Goal: Task Accomplishment & Management: Use online tool/utility

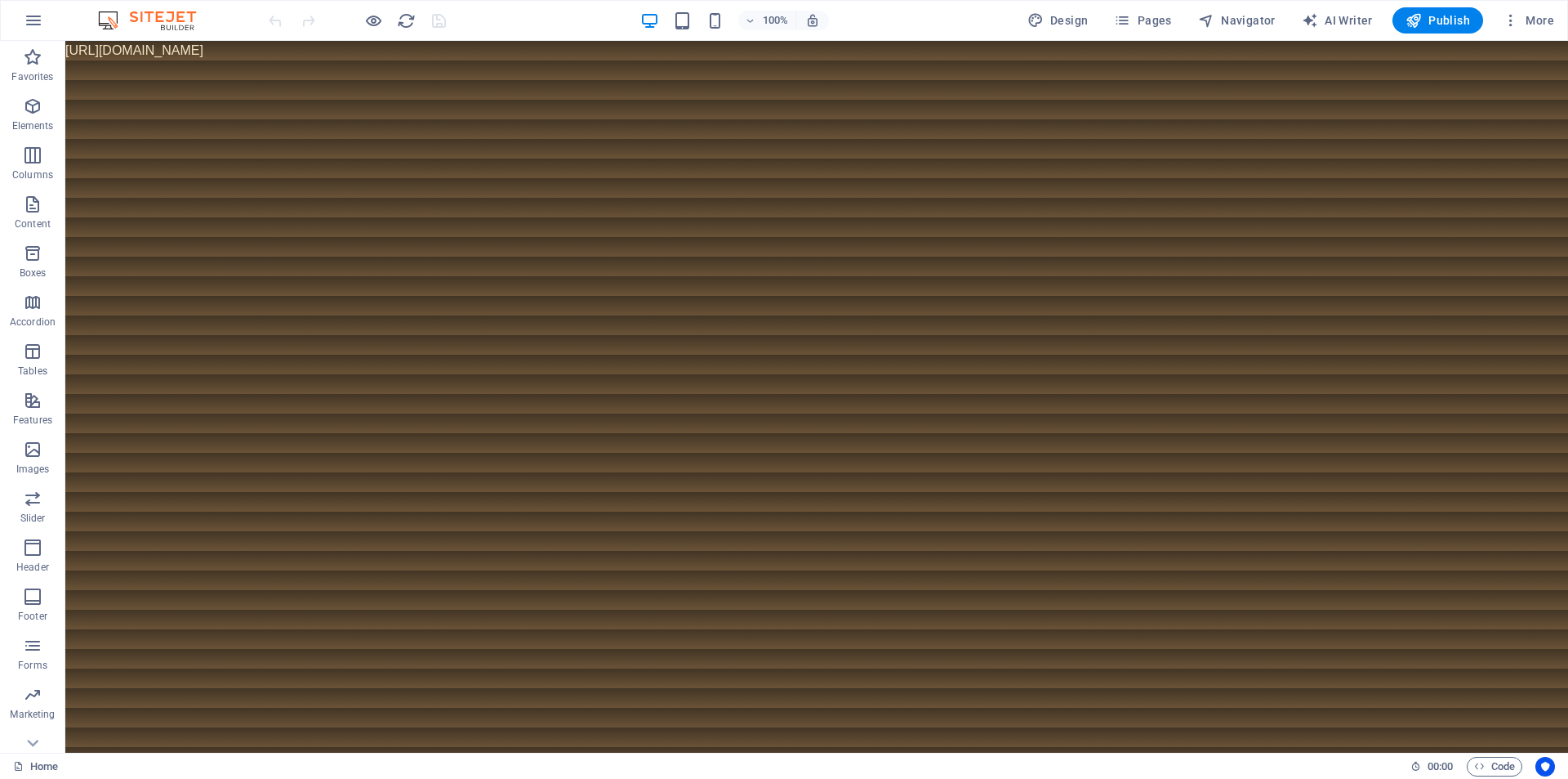
click at [187, 23] on img at bounding box center [155, 21] width 122 height 20
click at [1505, 20] on icon "button" at bounding box center [1511, 21] width 17 height 17
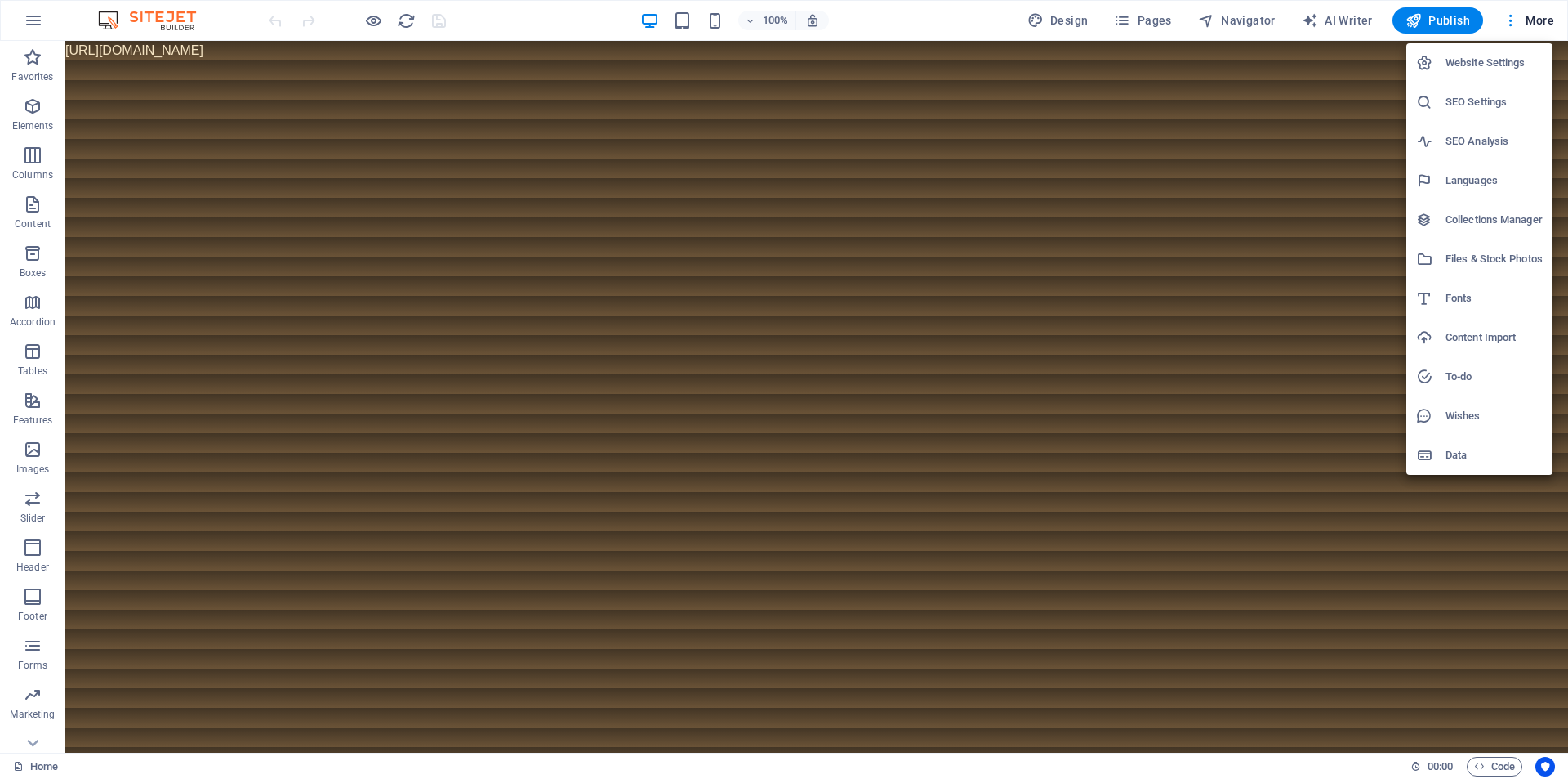
click at [1489, 66] on h6 "Website Settings" at bounding box center [1494, 63] width 97 height 20
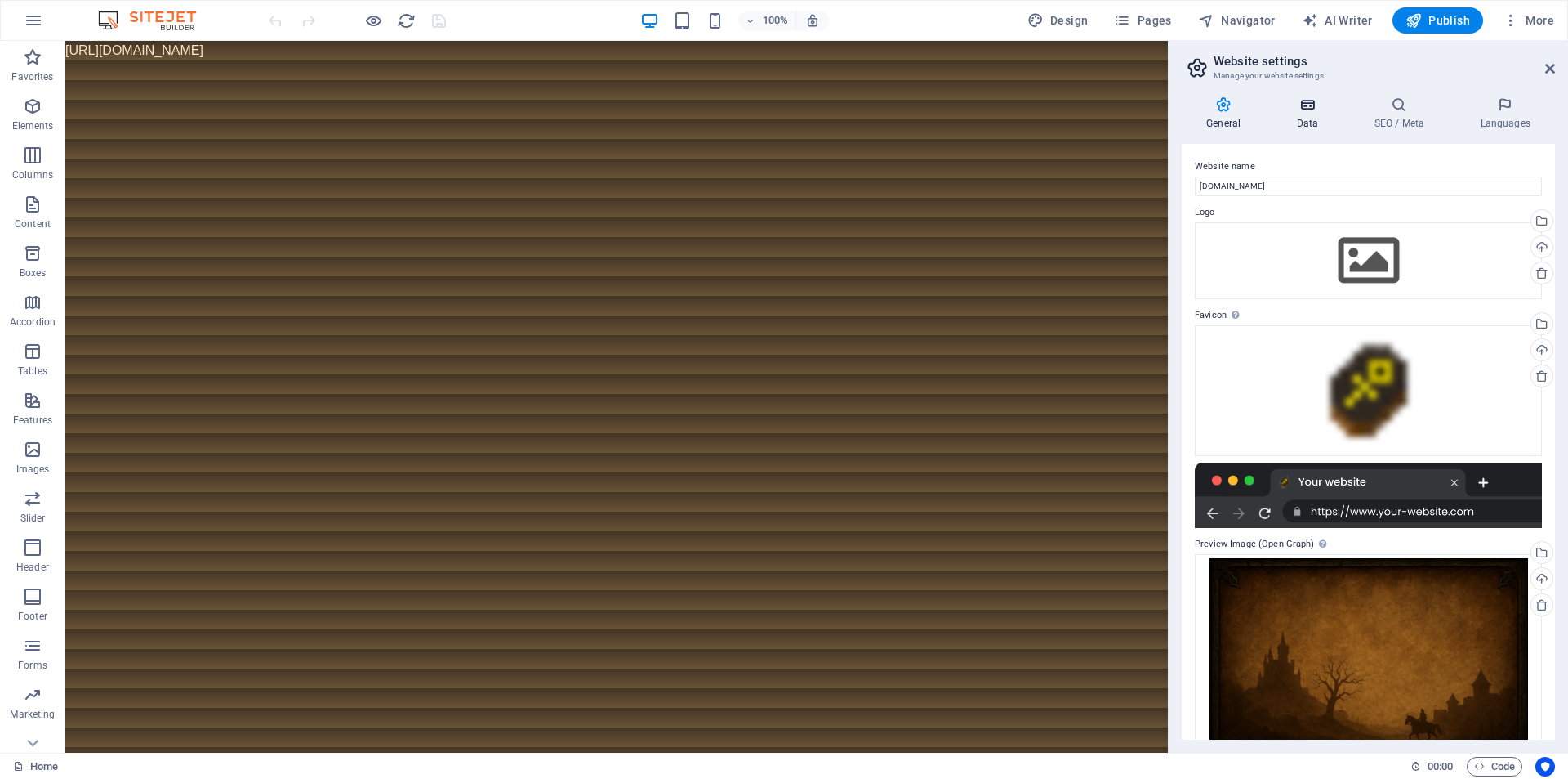
click at [1315, 119] on h4 "Data" at bounding box center [1310, 113] width 77 height 34
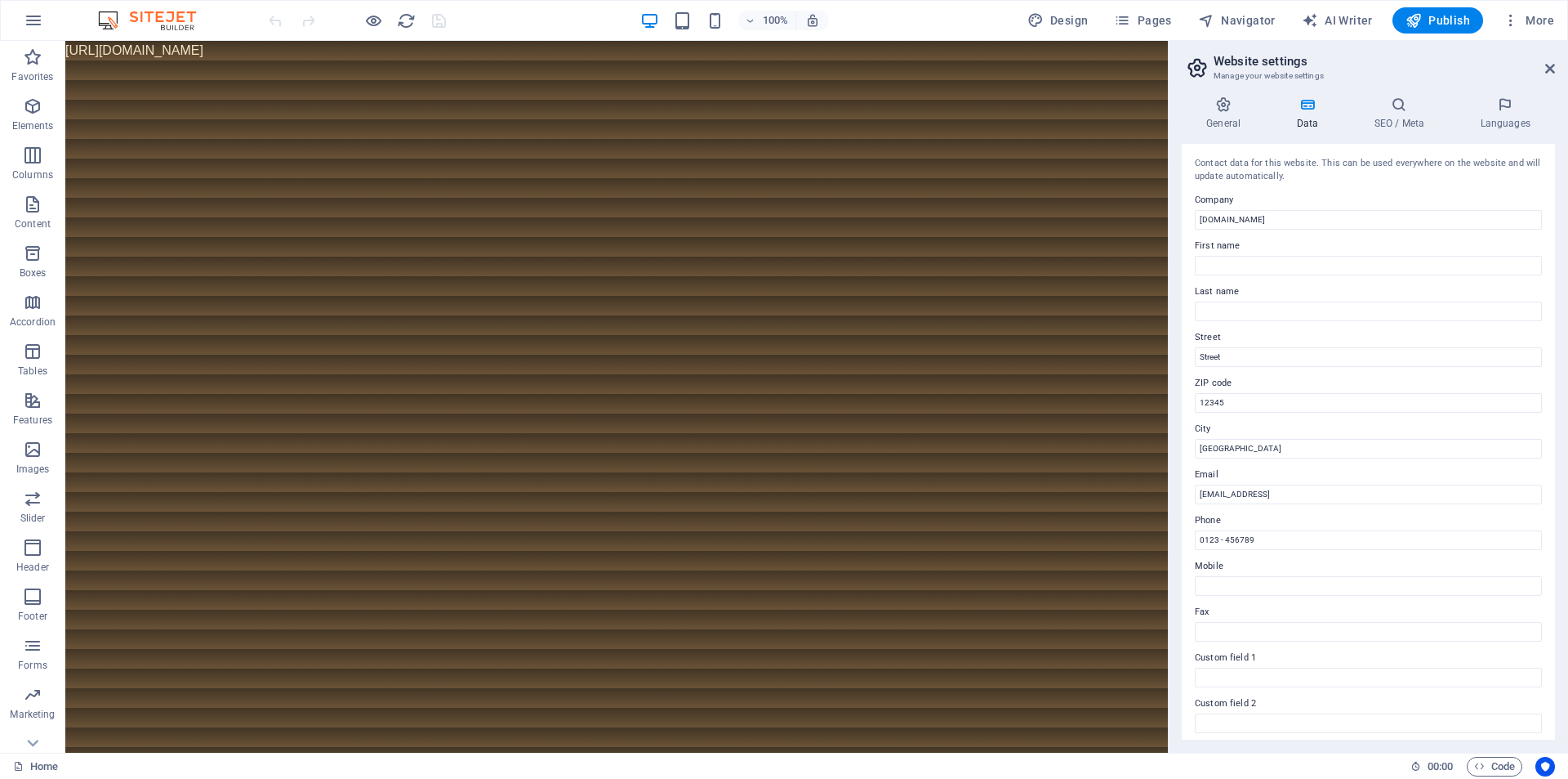
scroll to position [190, 0]
click at [1403, 107] on icon at bounding box center [1399, 105] width 100 height 17
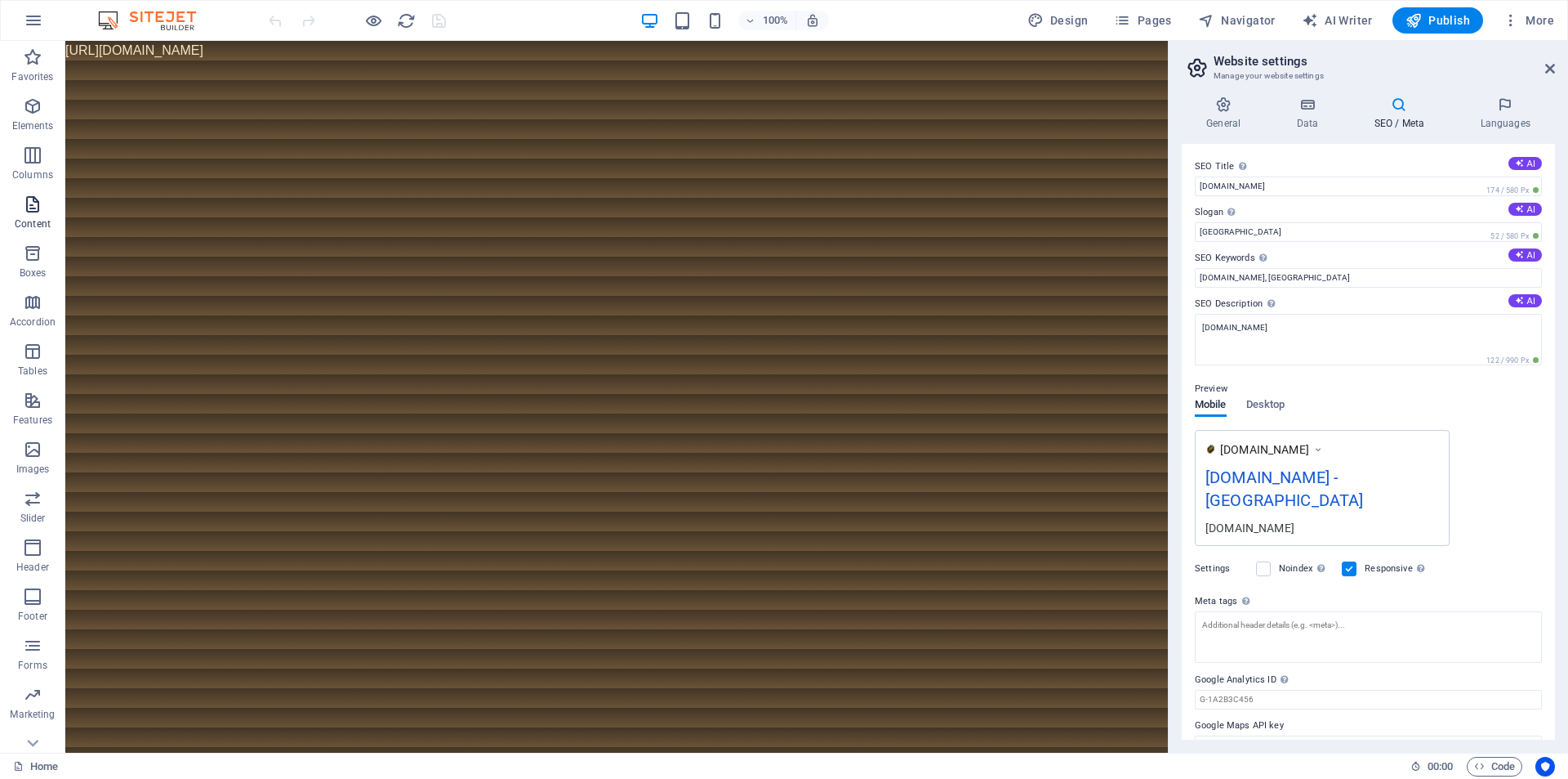
drag, startPoint x: 41, startPoint y: 204, endPoint x: 57, endPoint y: 203, distance: 16.0
click at [41, 204] on icon "button" at bounding box center [32, 204] width 20 height 20
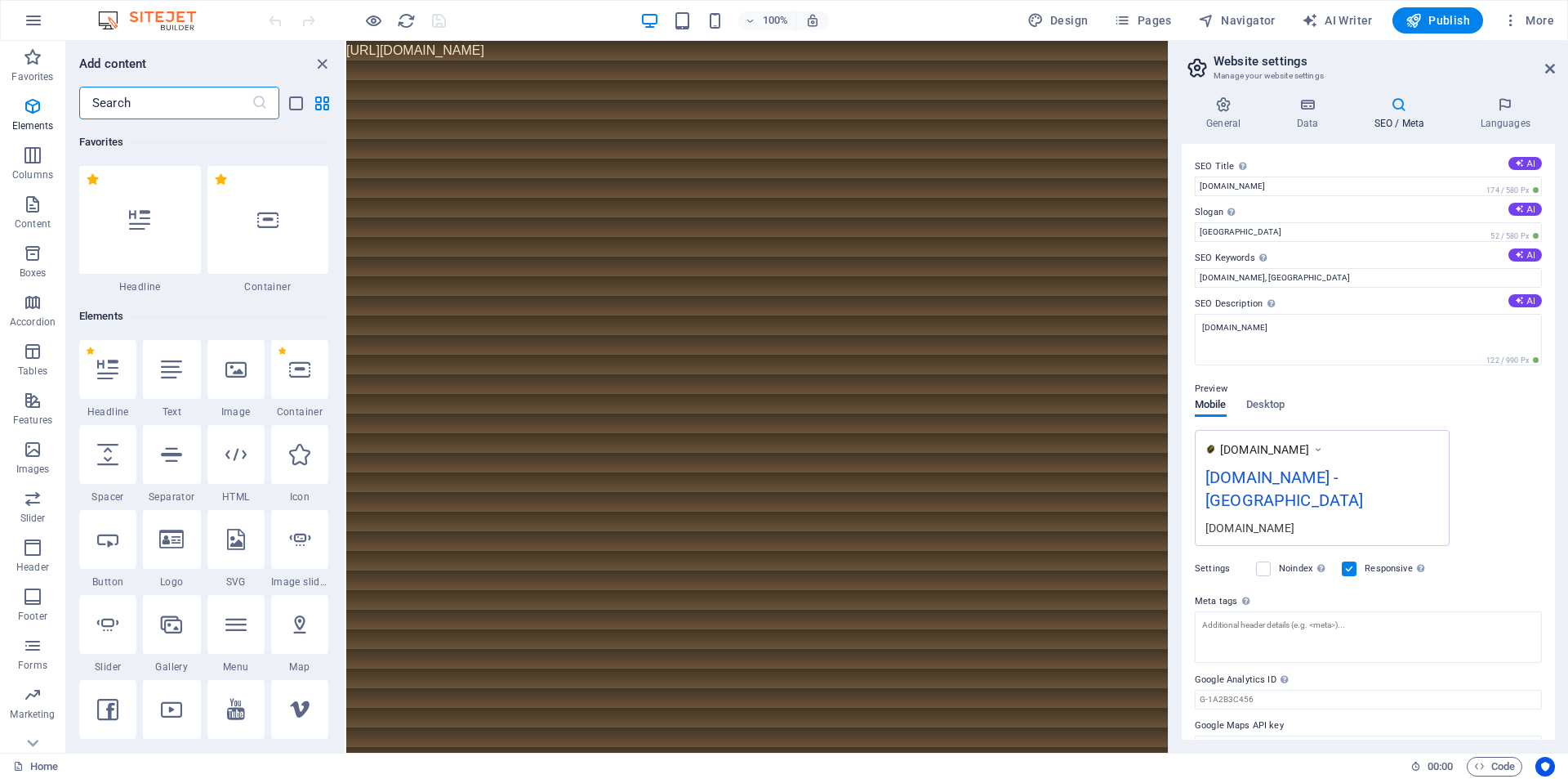
scroll to position [2859, 0]
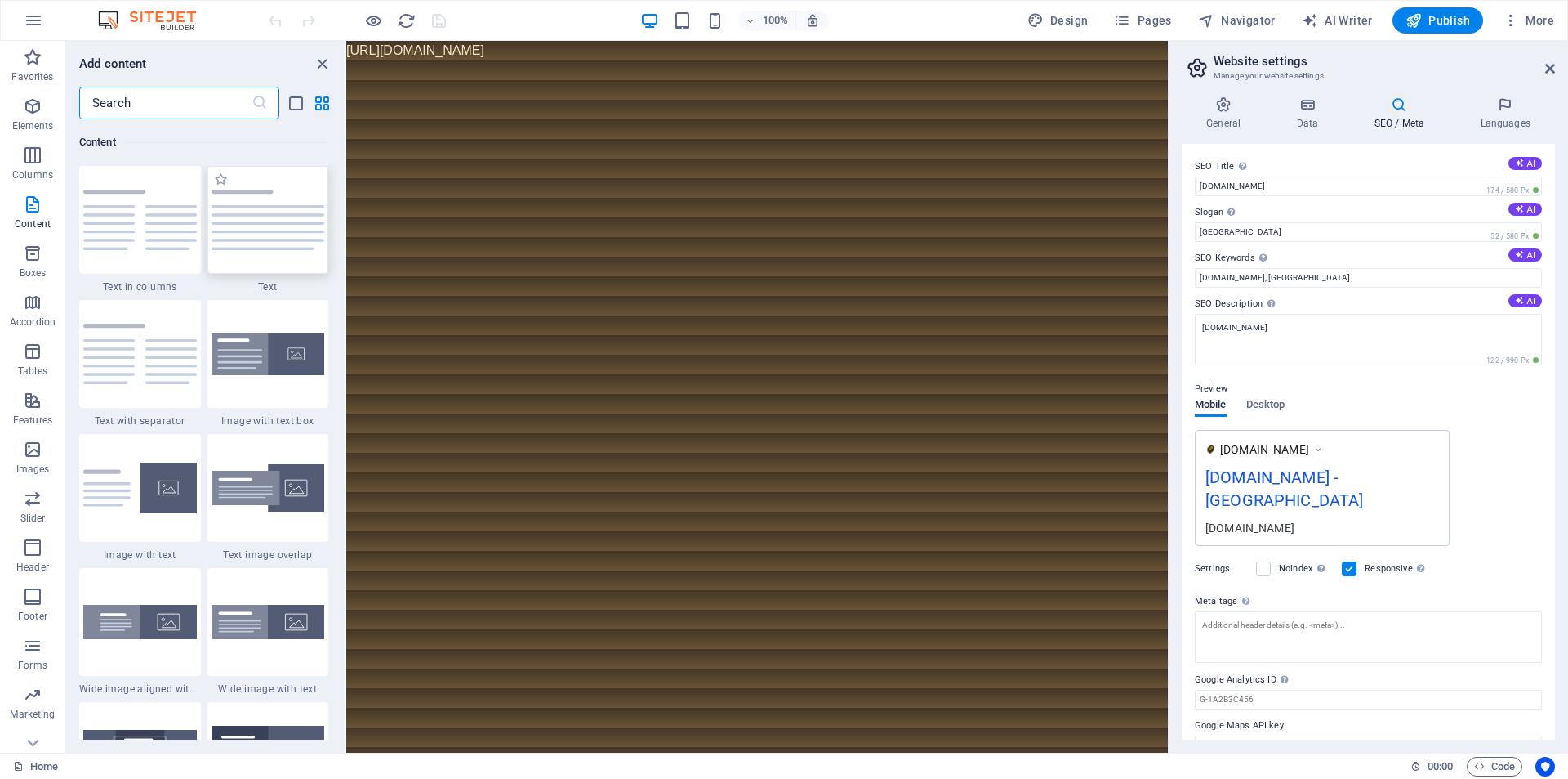
click at [243, 206] on img at bounding box center [268, 220] width 113 height 61
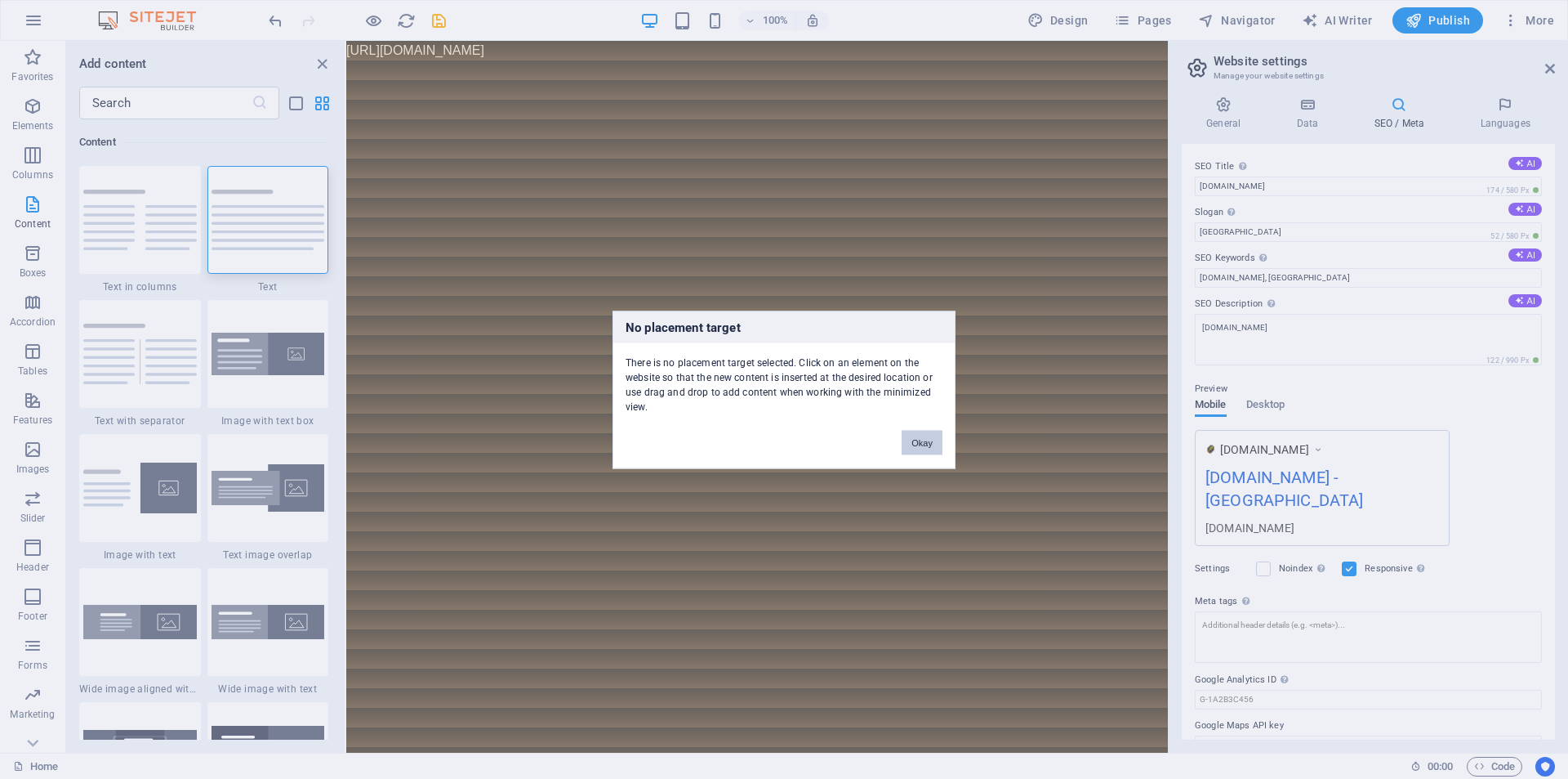
click at [918, 443] on button "Okay" at bounding box center [922, 442] width 41 height 24
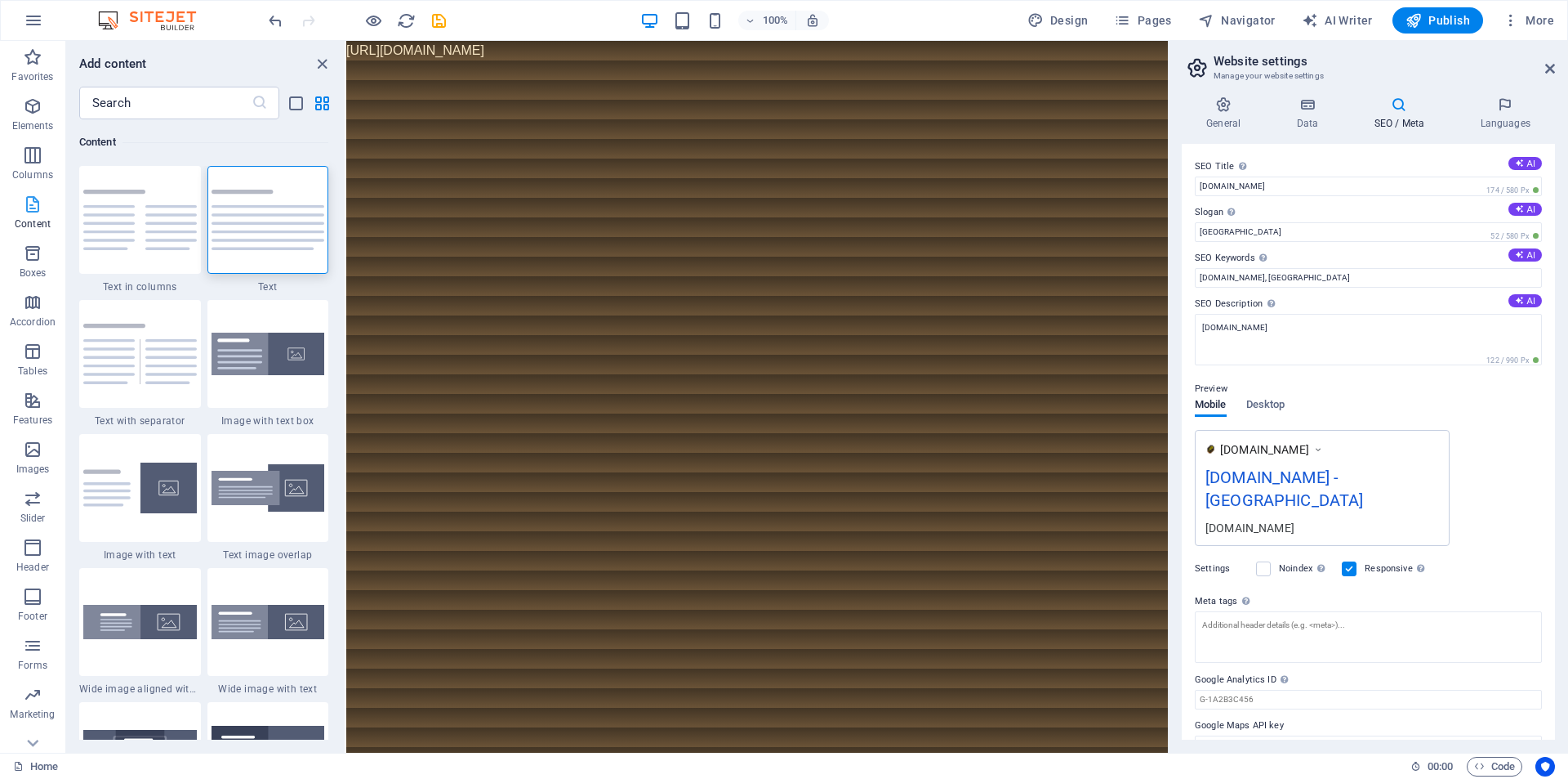
scroll to position [23, 0]
click at [25, 577] on icon "button" at bounding box center [32, 573] width 20 height 20
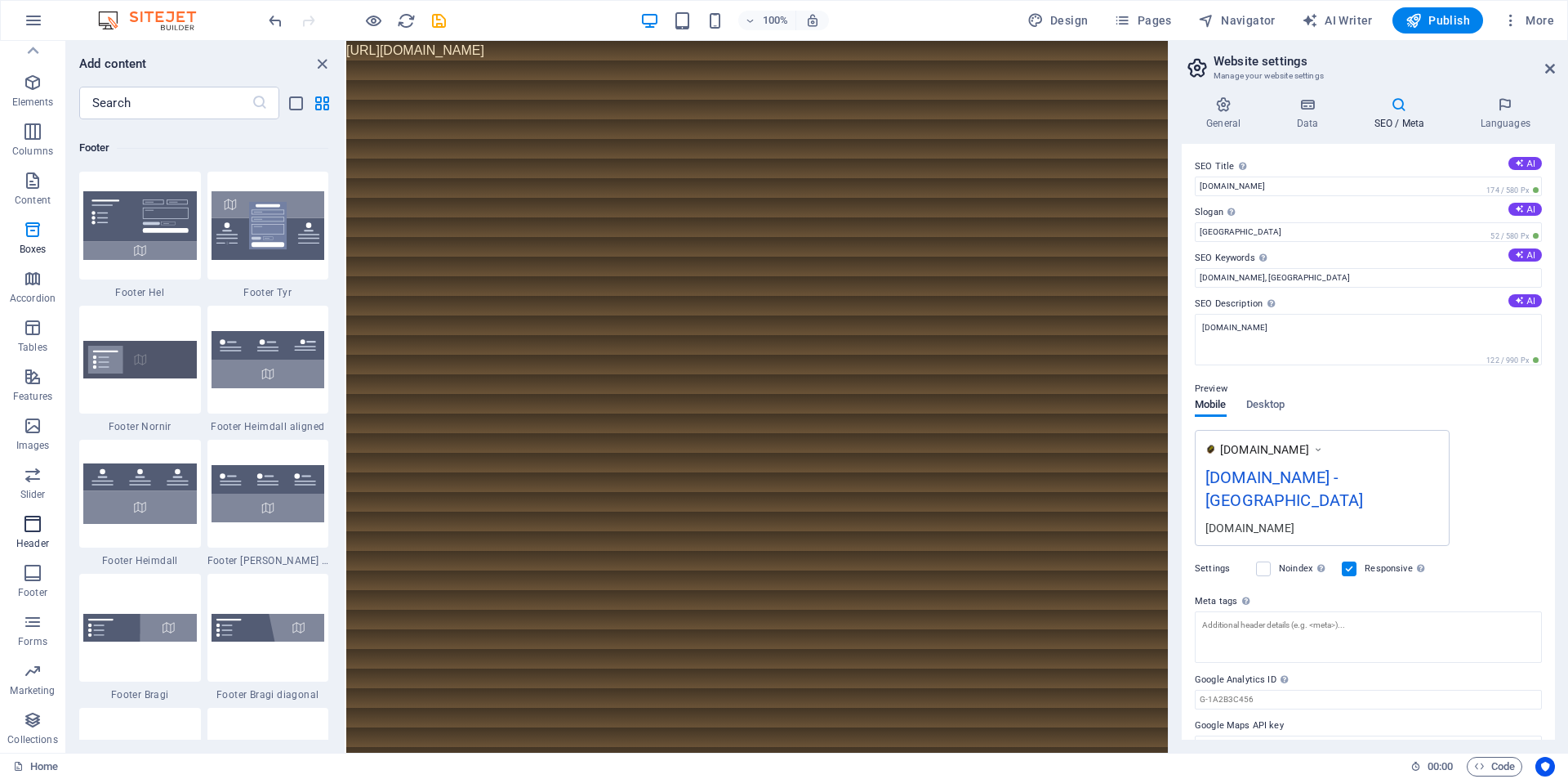
scroll to position [10818, 0]
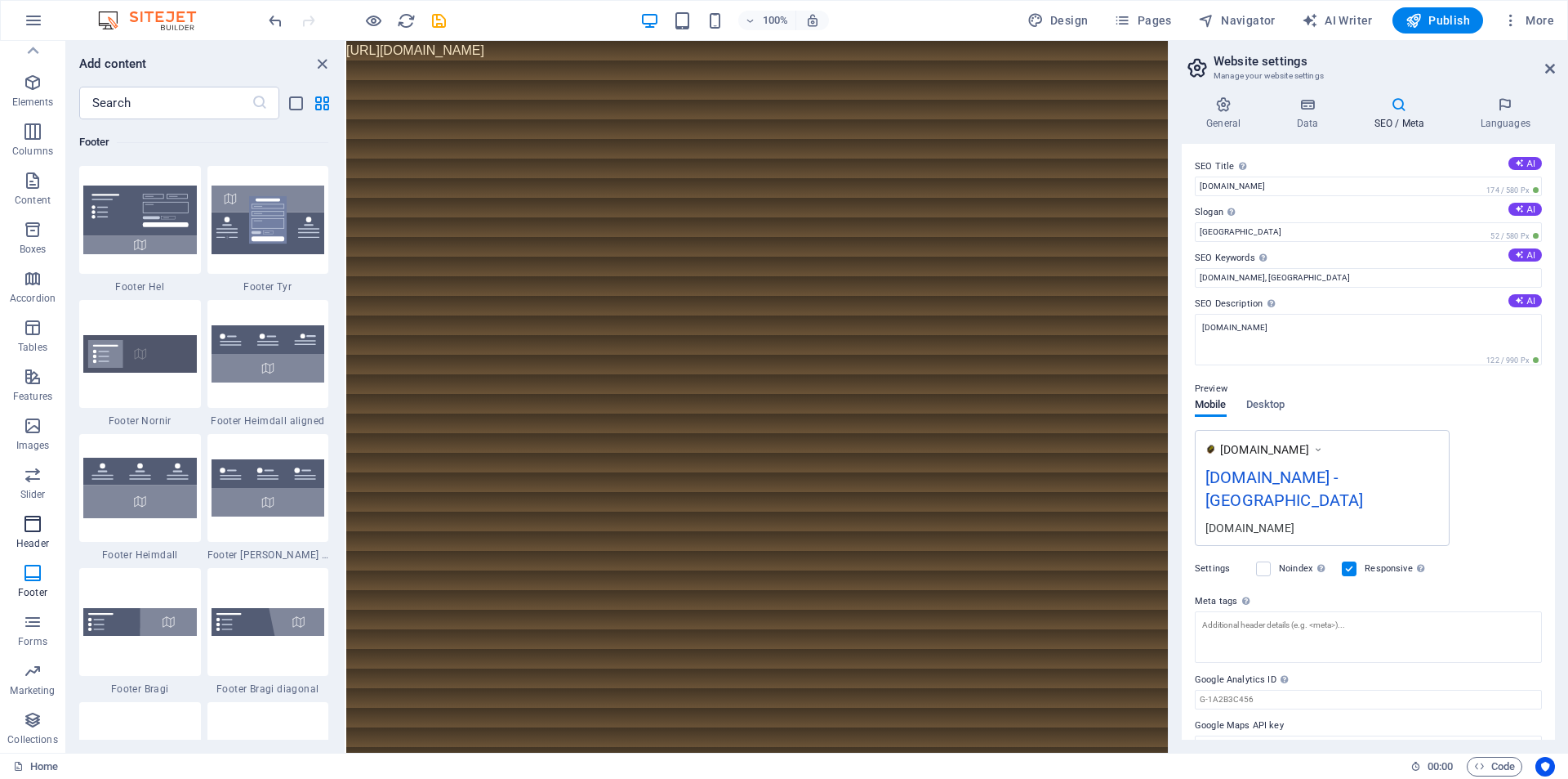
click at [37, 531] on icon "button" at bounding box center [32, 524] width 20 height 20
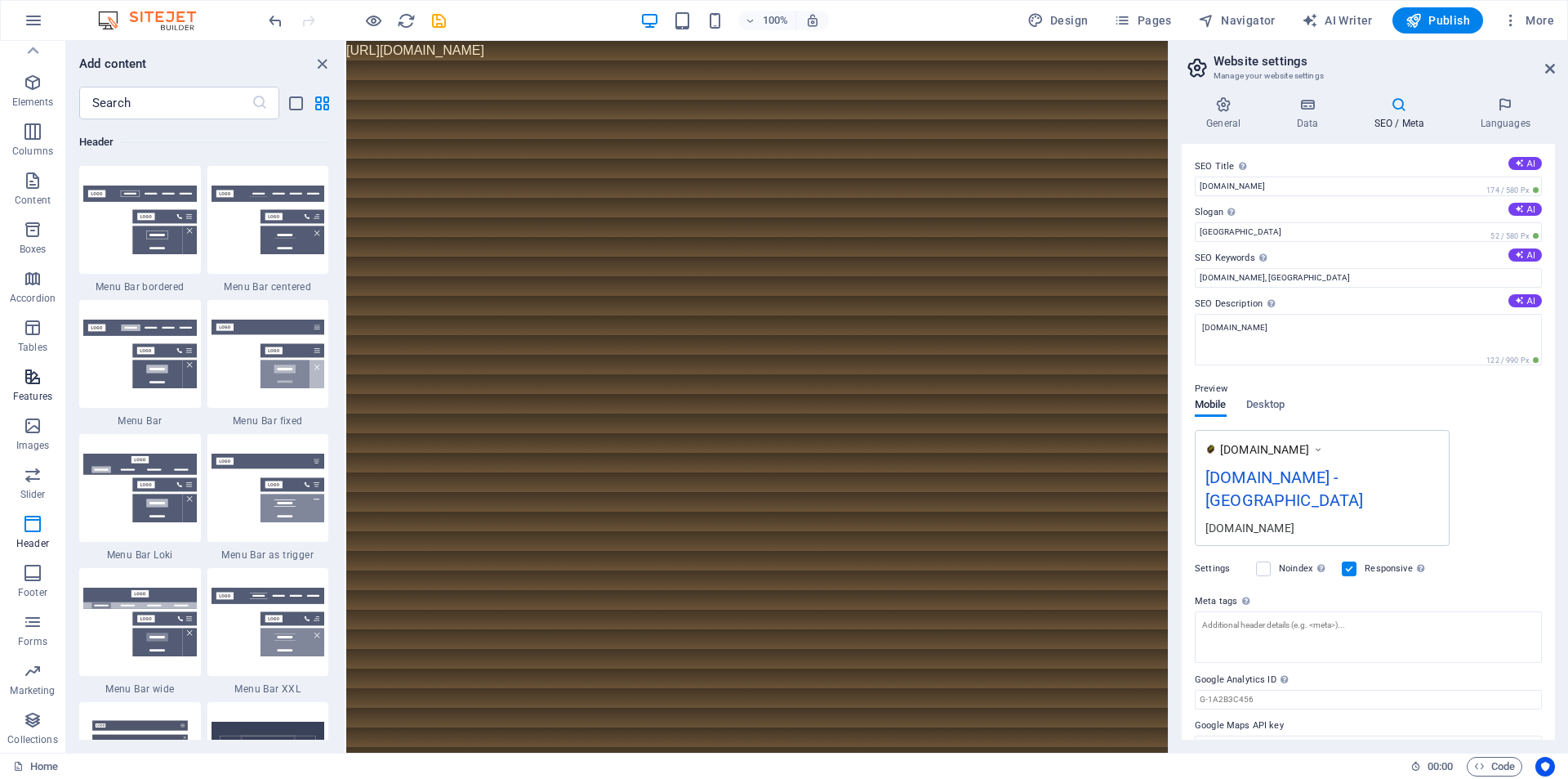
scroll to position [0, 0]
click at [37, 91] on button "Elements" at bounding box center [32, 114] width 65 height 49
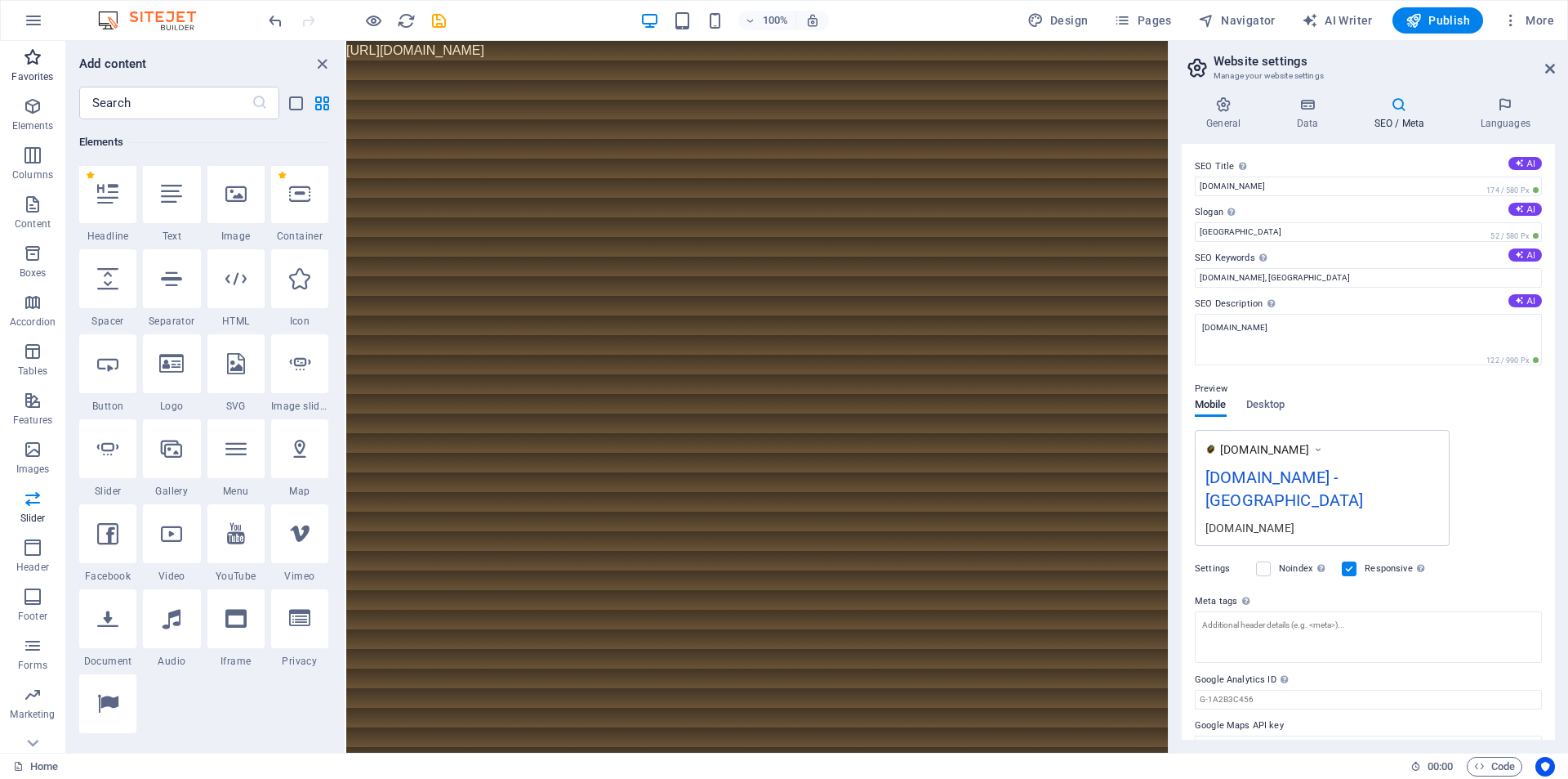
scroll to position [174, 0]
click at [1538, 21] on span "More" at bounding box center [1529, 21] width 52 height 17
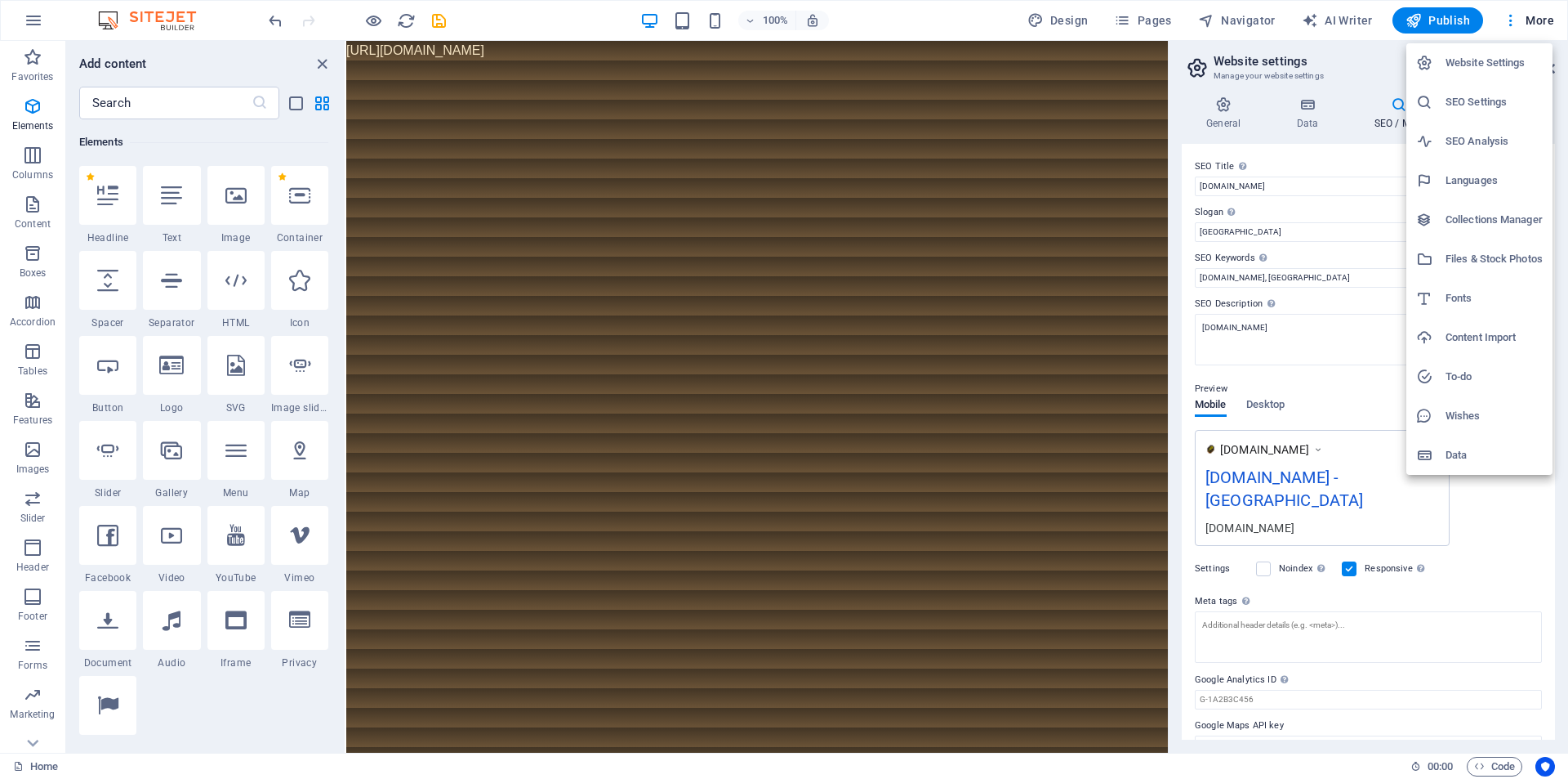
click at [1493, 263] on h6 "Files & Stock Photos" at bounding box center [1494, 259] width 97 height 20
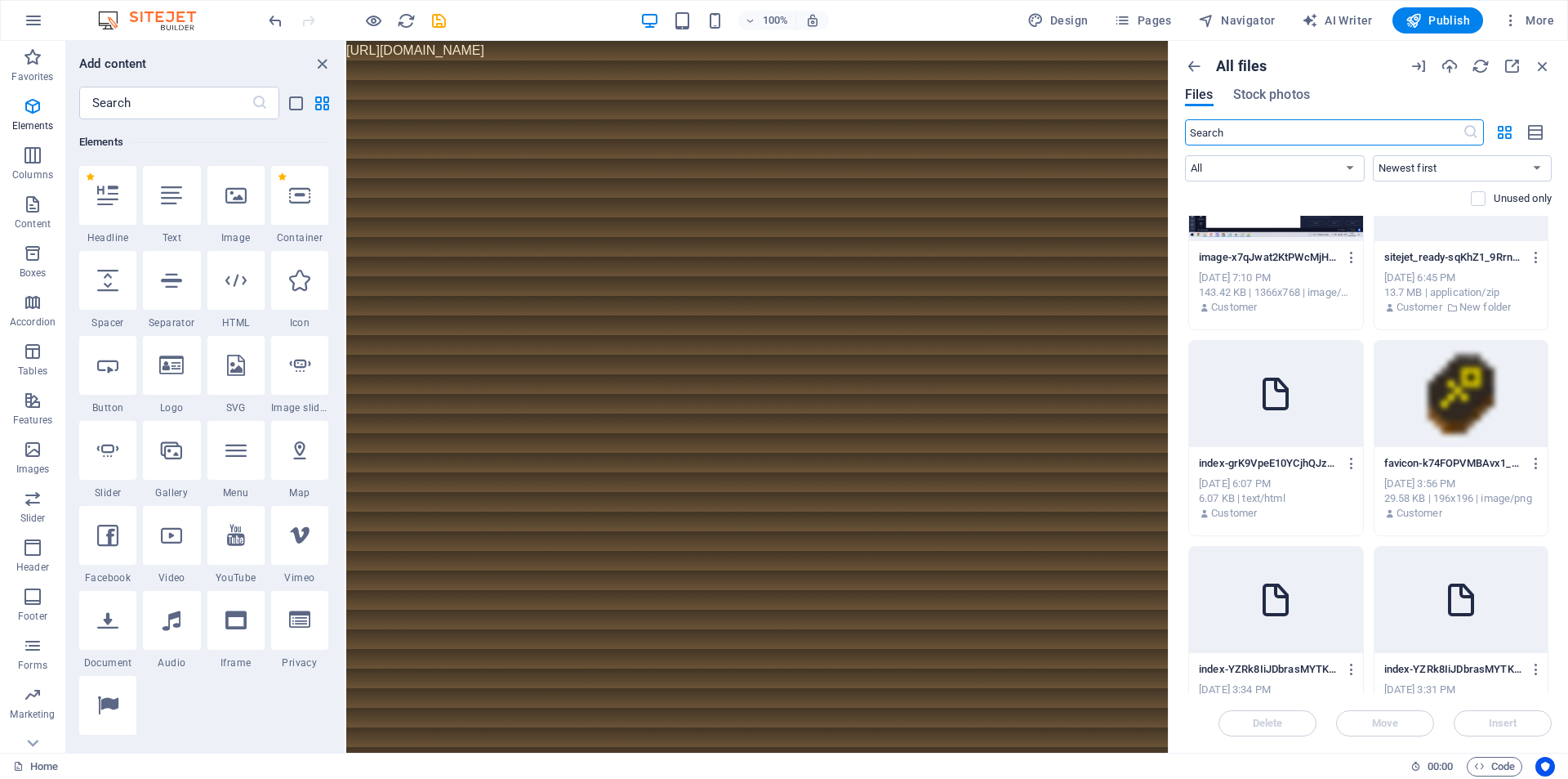
scroll to position [0, 0]
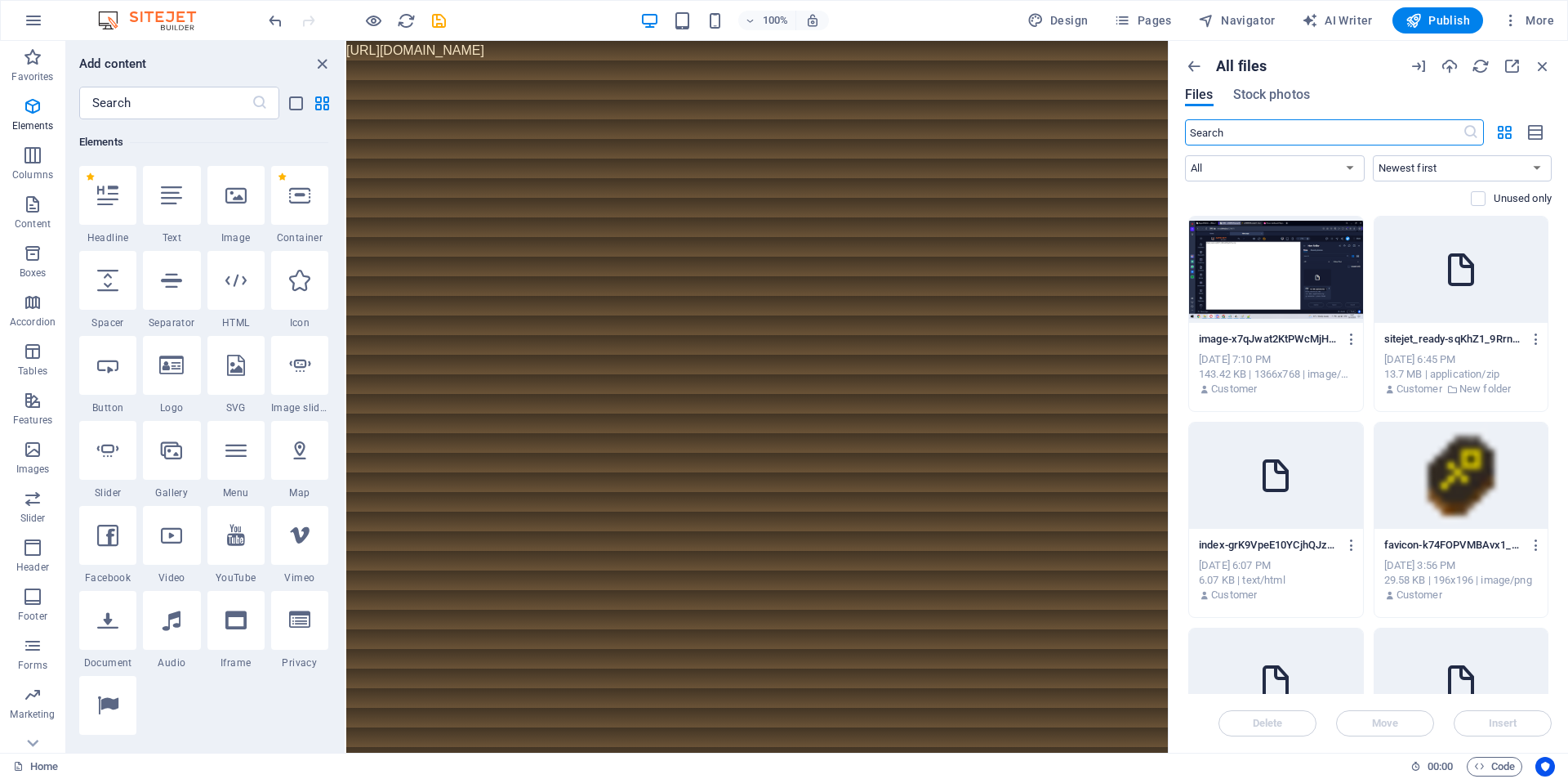
click at [1439, 344] on p "sitejet_ready-sqKhZ1_9RrnA8Qjadl-Cyw.zip" at bounding box center [1453, 339] width 139 height 15
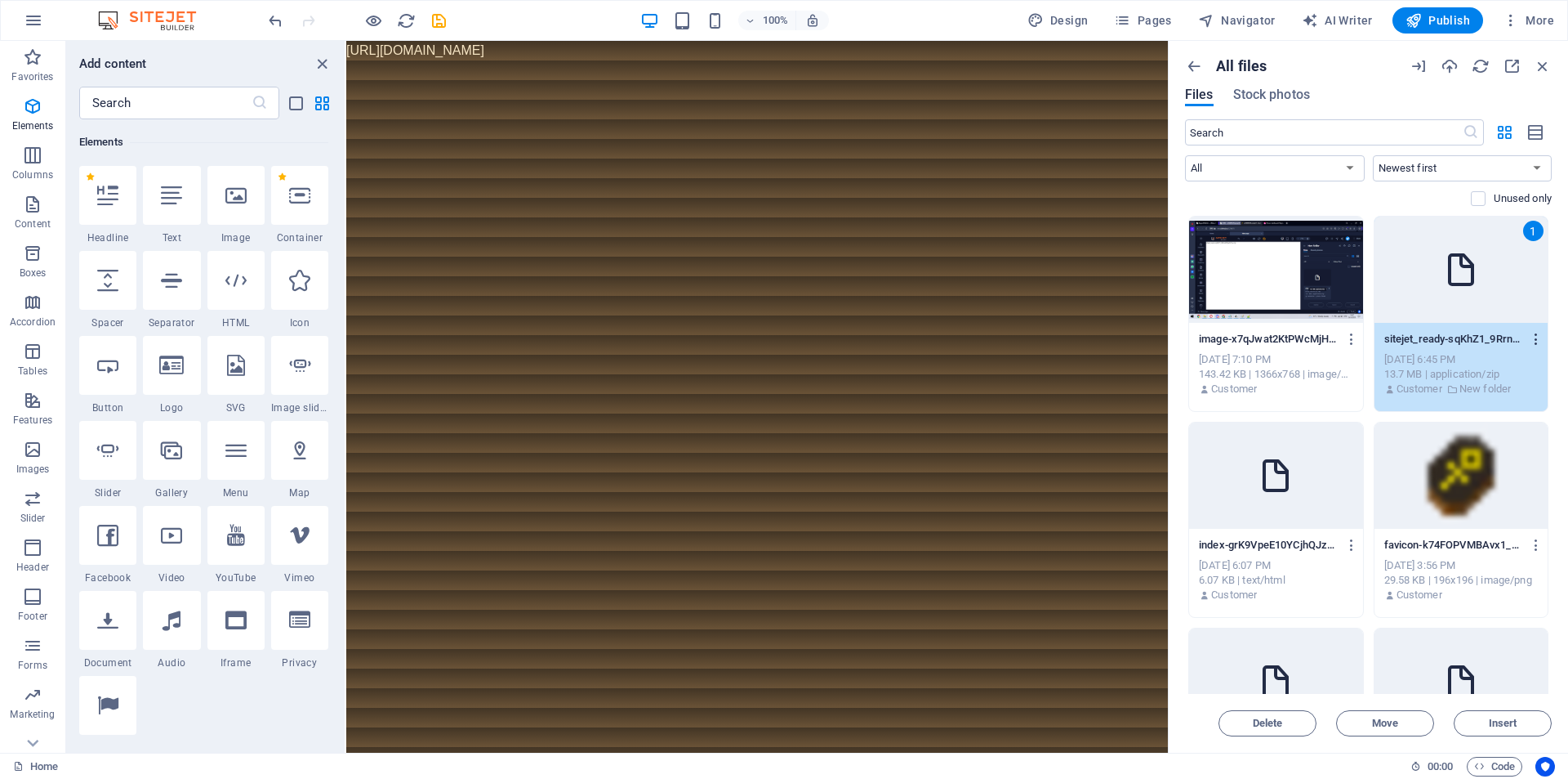
click at [1538, 332] on icon "button" at bounding box center [1536, 339] width 16 height 15
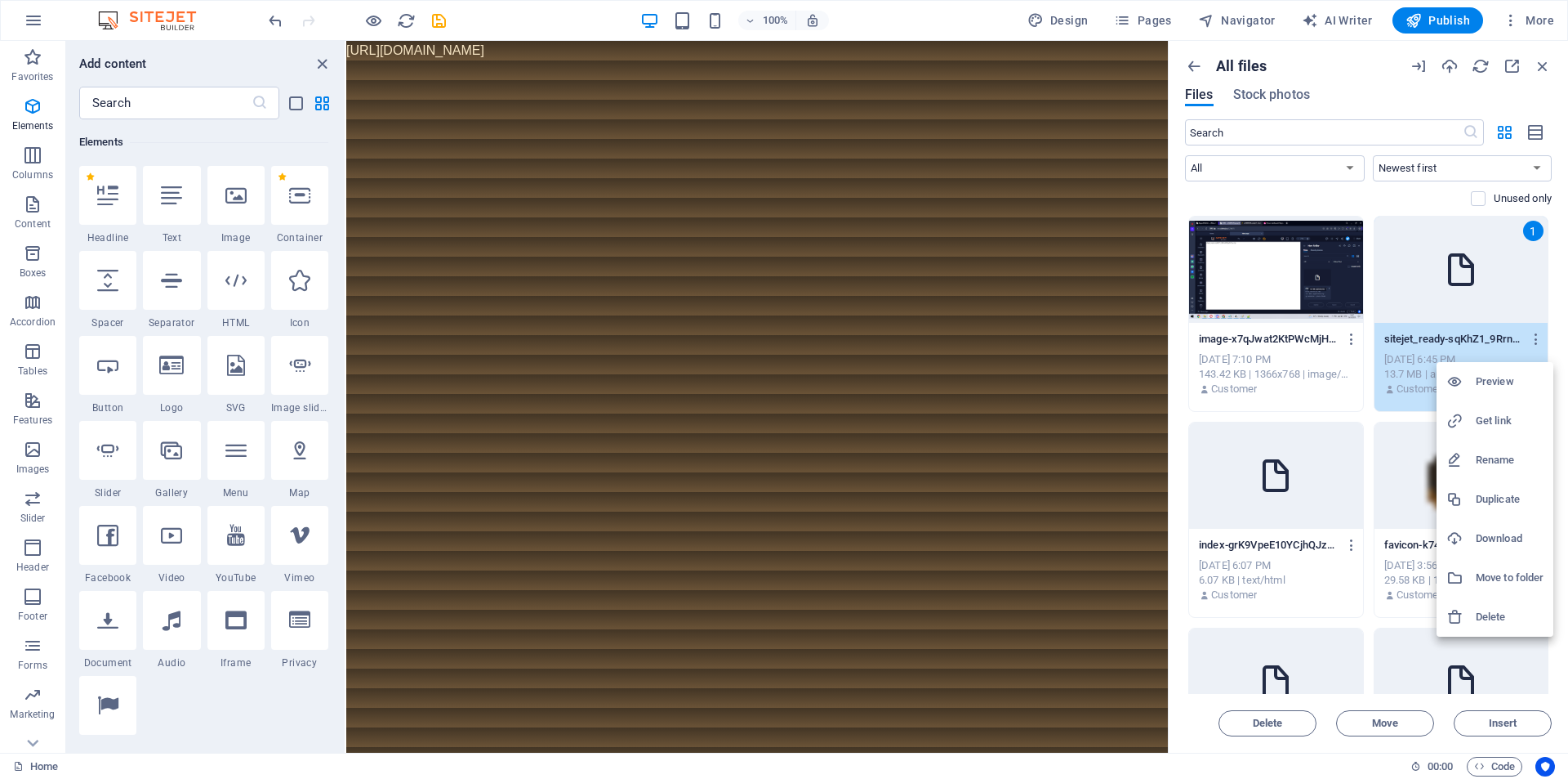
click at [1484, 381] on h6 "Preview" at bounding box center [1509, 382] width 67 height 20
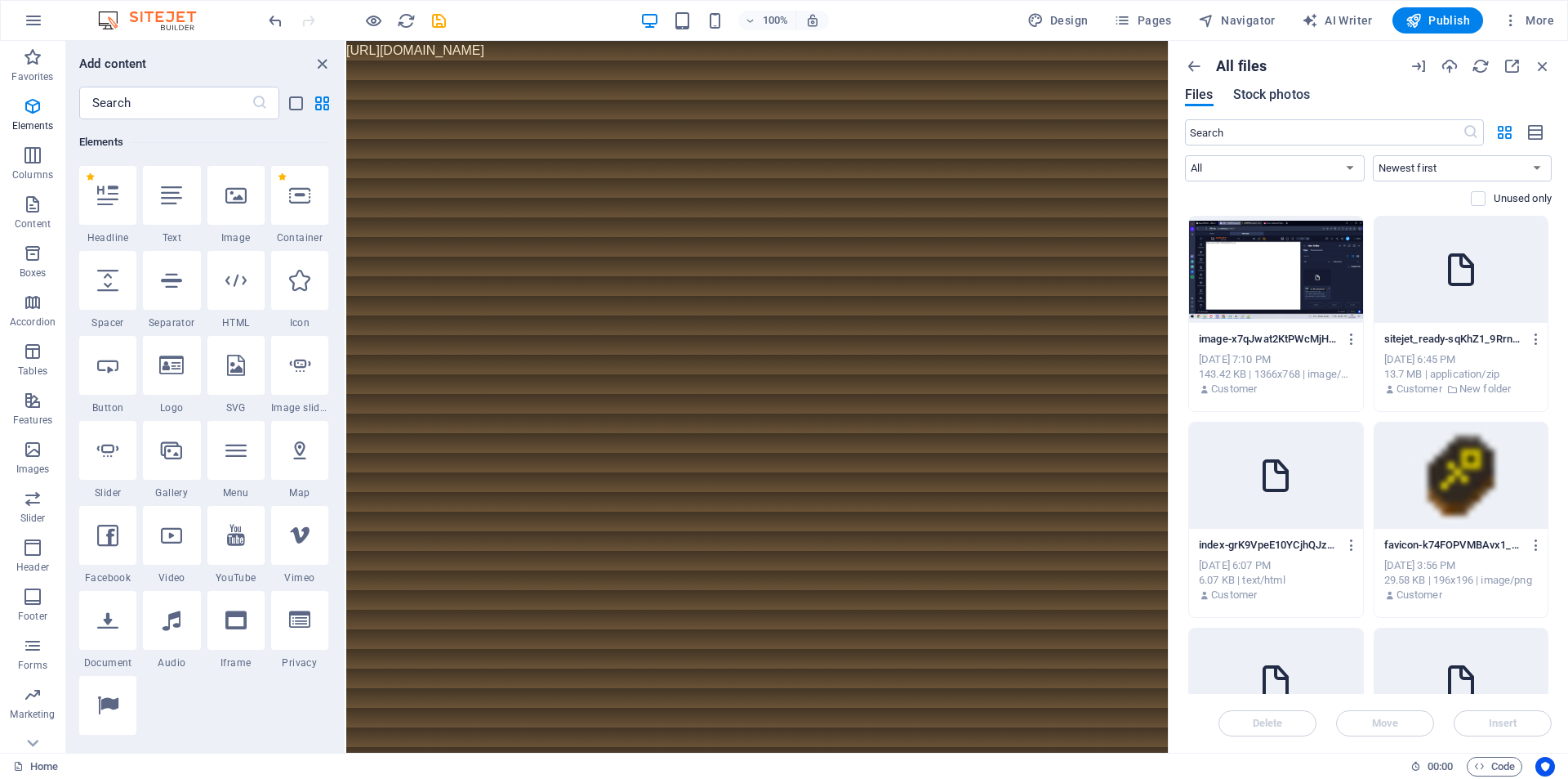
click at [1262, 99] on span "Stock photos" at bounding box center [1272, 95] width 77 height 20
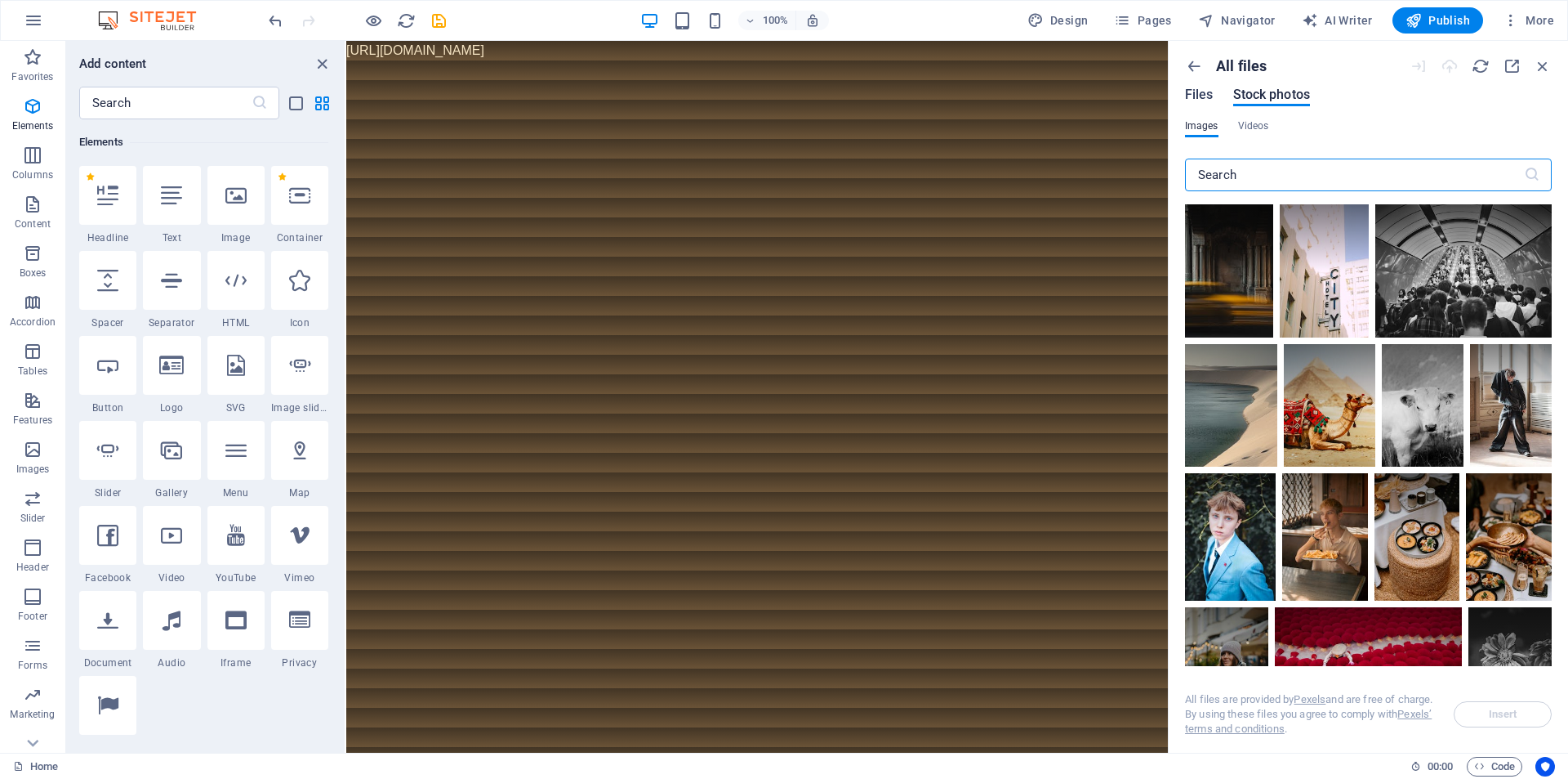
click at [1195, 97] on span "Files" at bounding box center [1199, 95] width 28 height 20
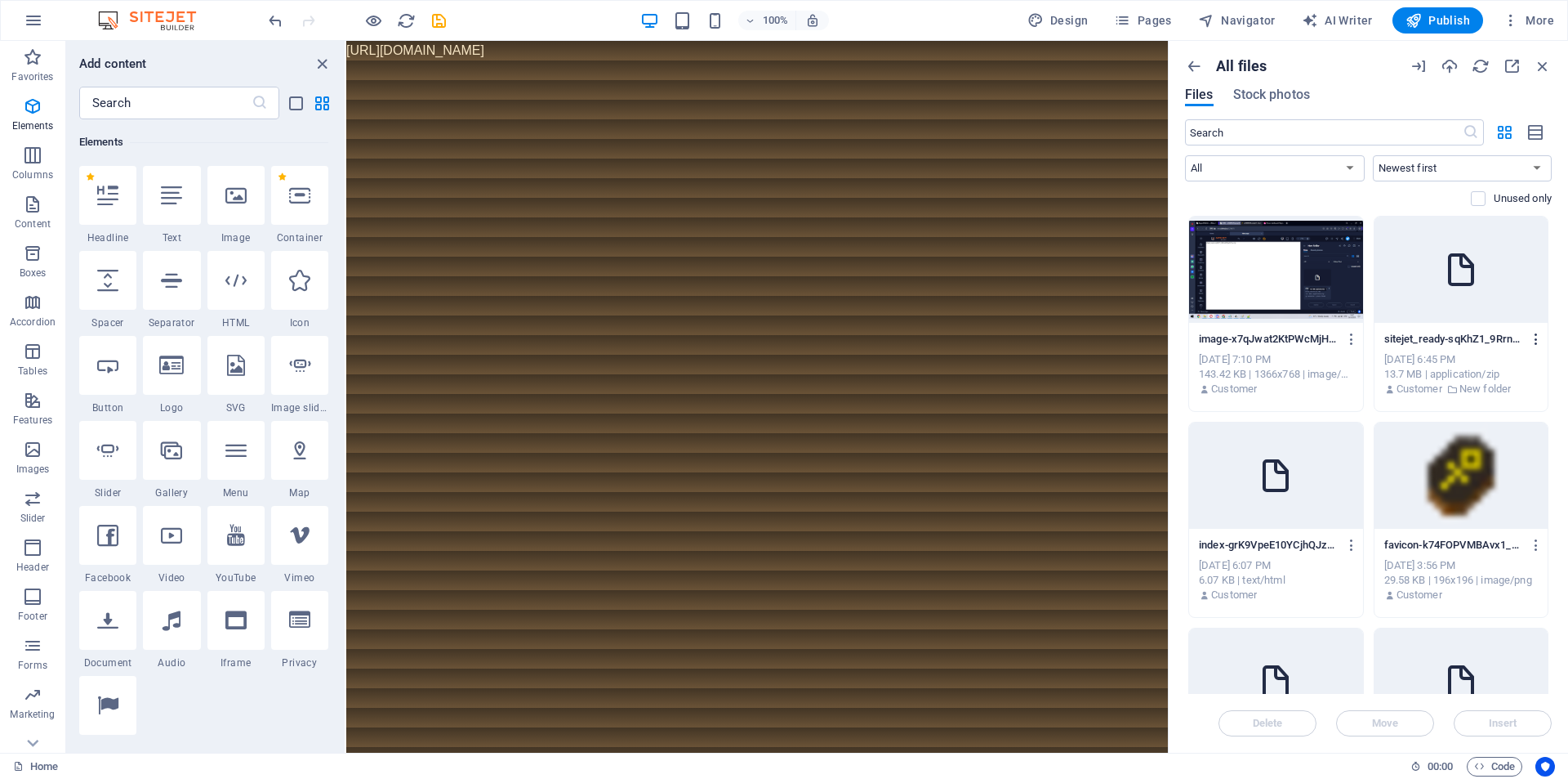
click at [1535, 342] on icon "button" at bounding box center [1536, 339] width 16 height 15
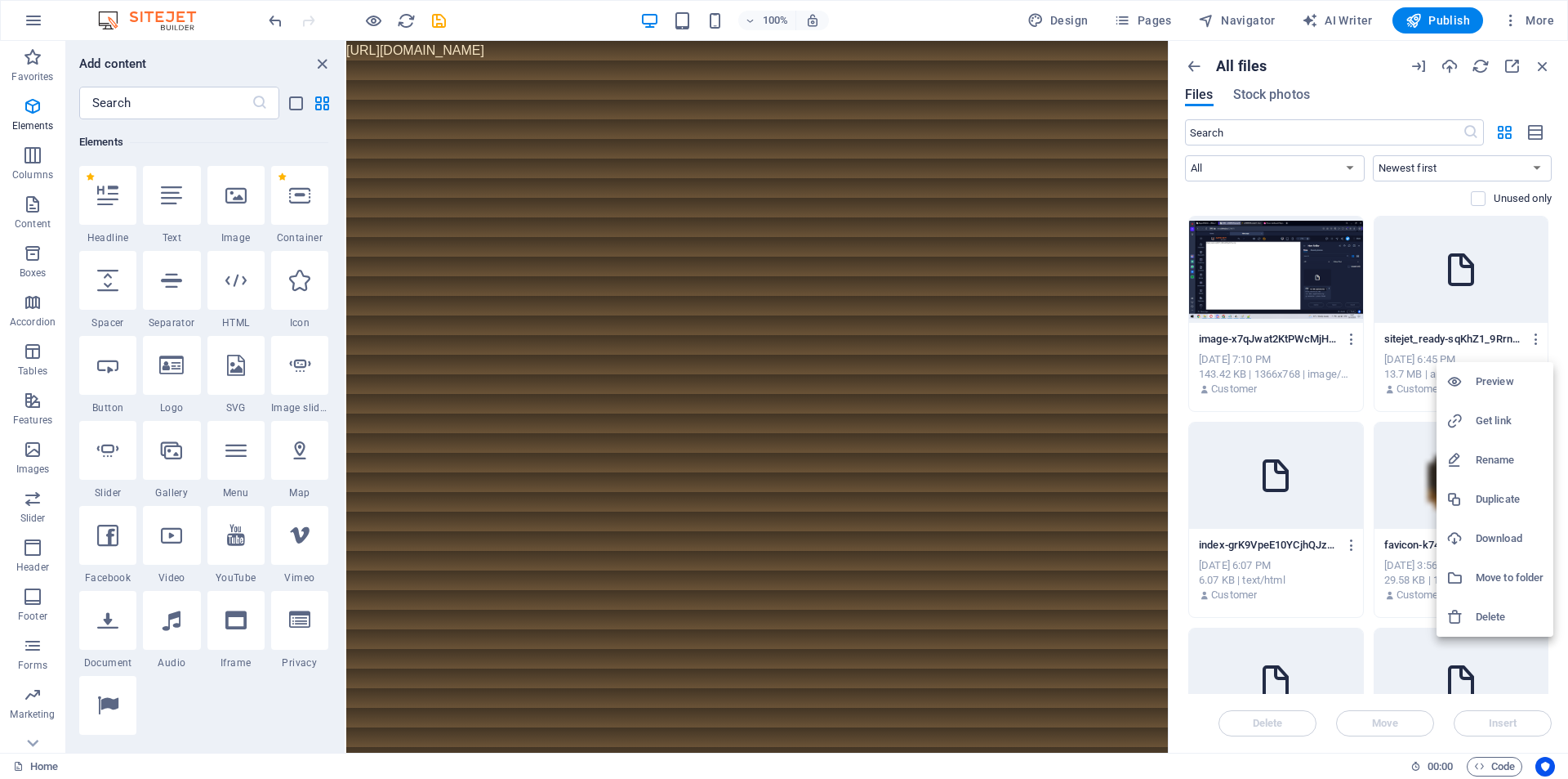
click at [1451, 254] on div at bounding box center [784, 389] width 1568 height 779
click at [1451, 254] on div "Preview Get link Rename Duplicate Download Move to folder Delete" at bounding box center [784, 394] width 1568 height 769
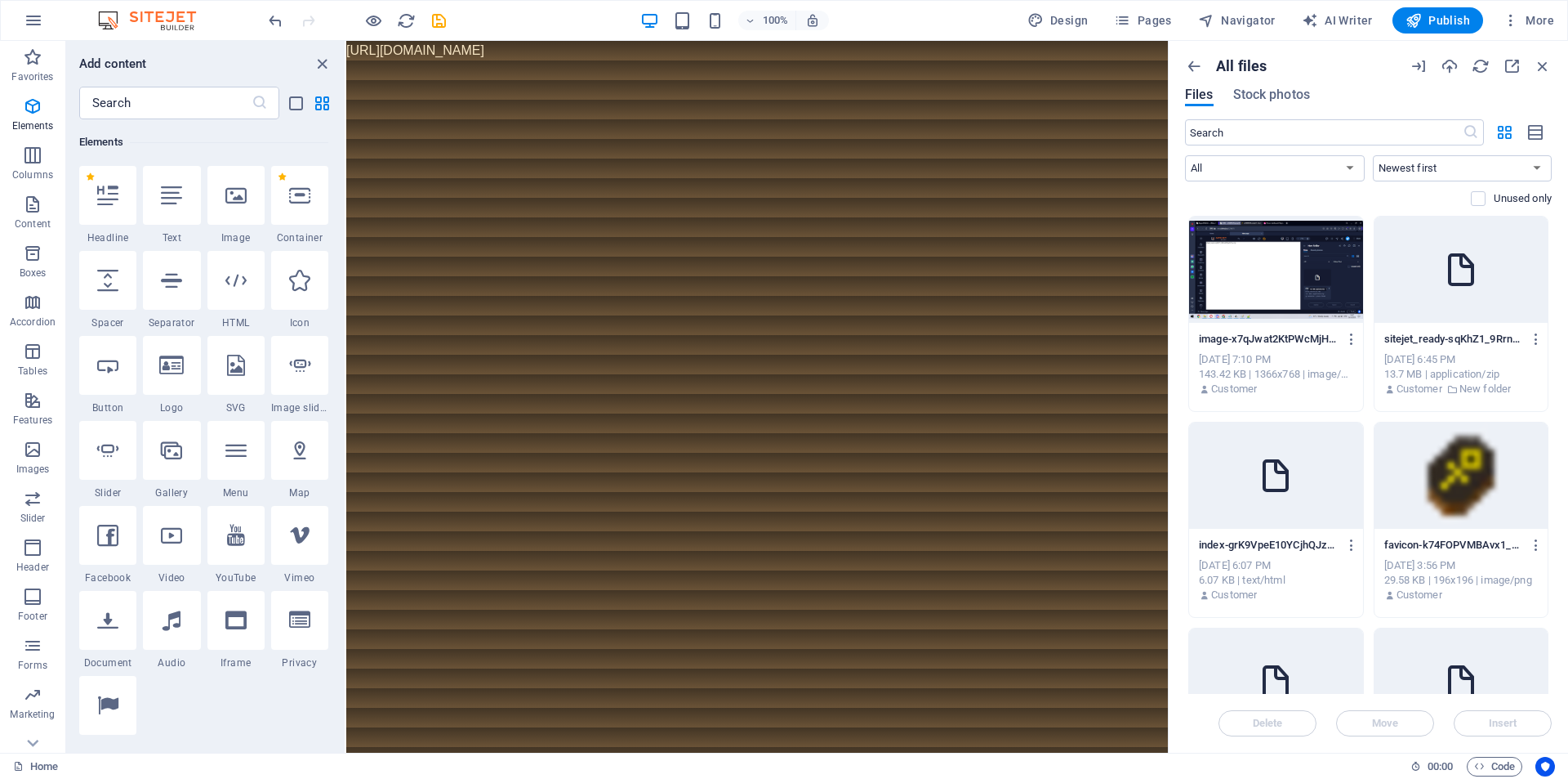
click at [1461, 333] on p "sitejet_ready-sqKhZ1_9RrnA8Qjadl-Cyw.zip" at bounding box center [1453, 339] width 139 height 15
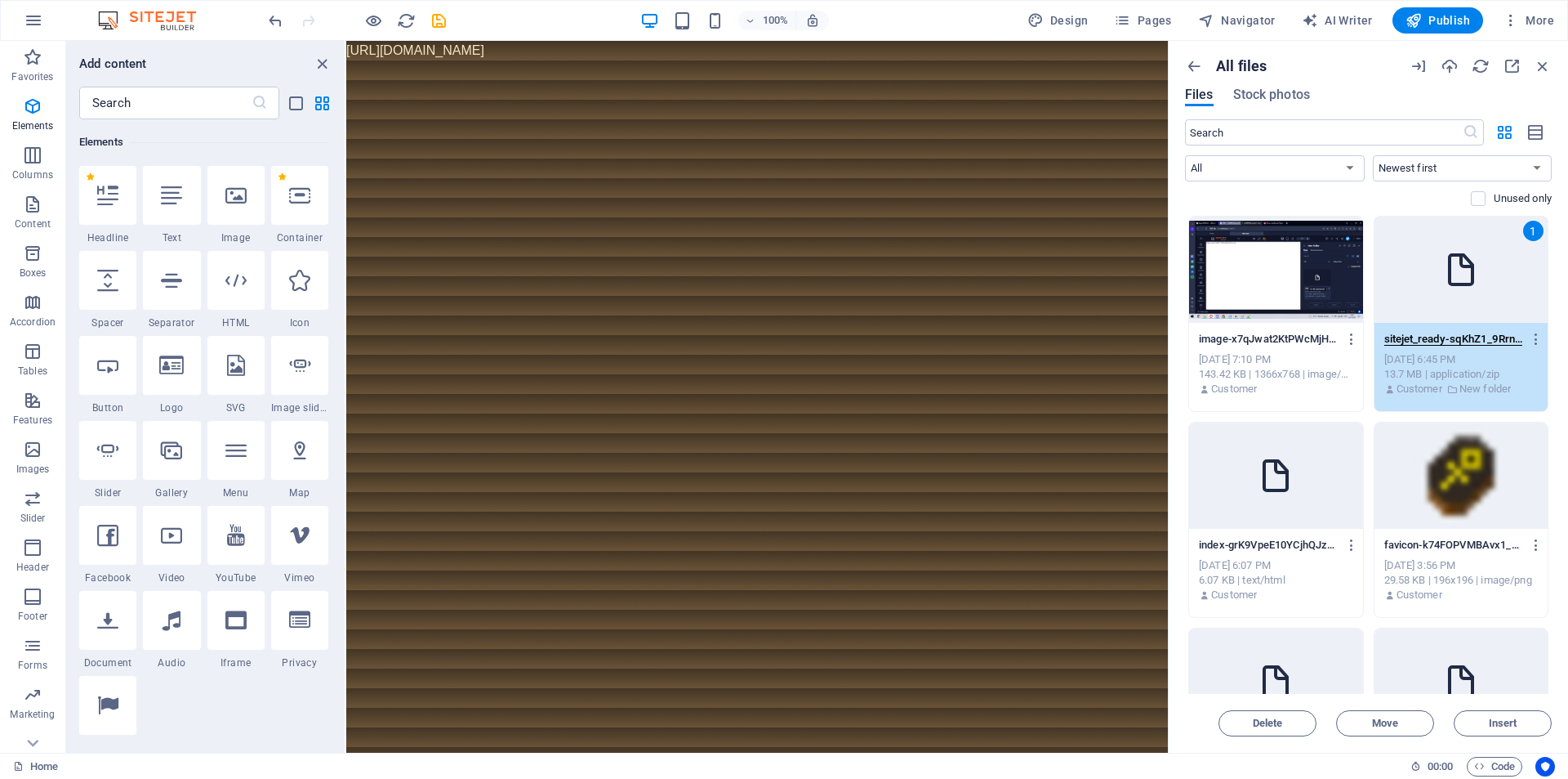
scroll to position [0, 72]
click at [1467, 285] on icon at bounding box center [1461, 269] width 39 height 39
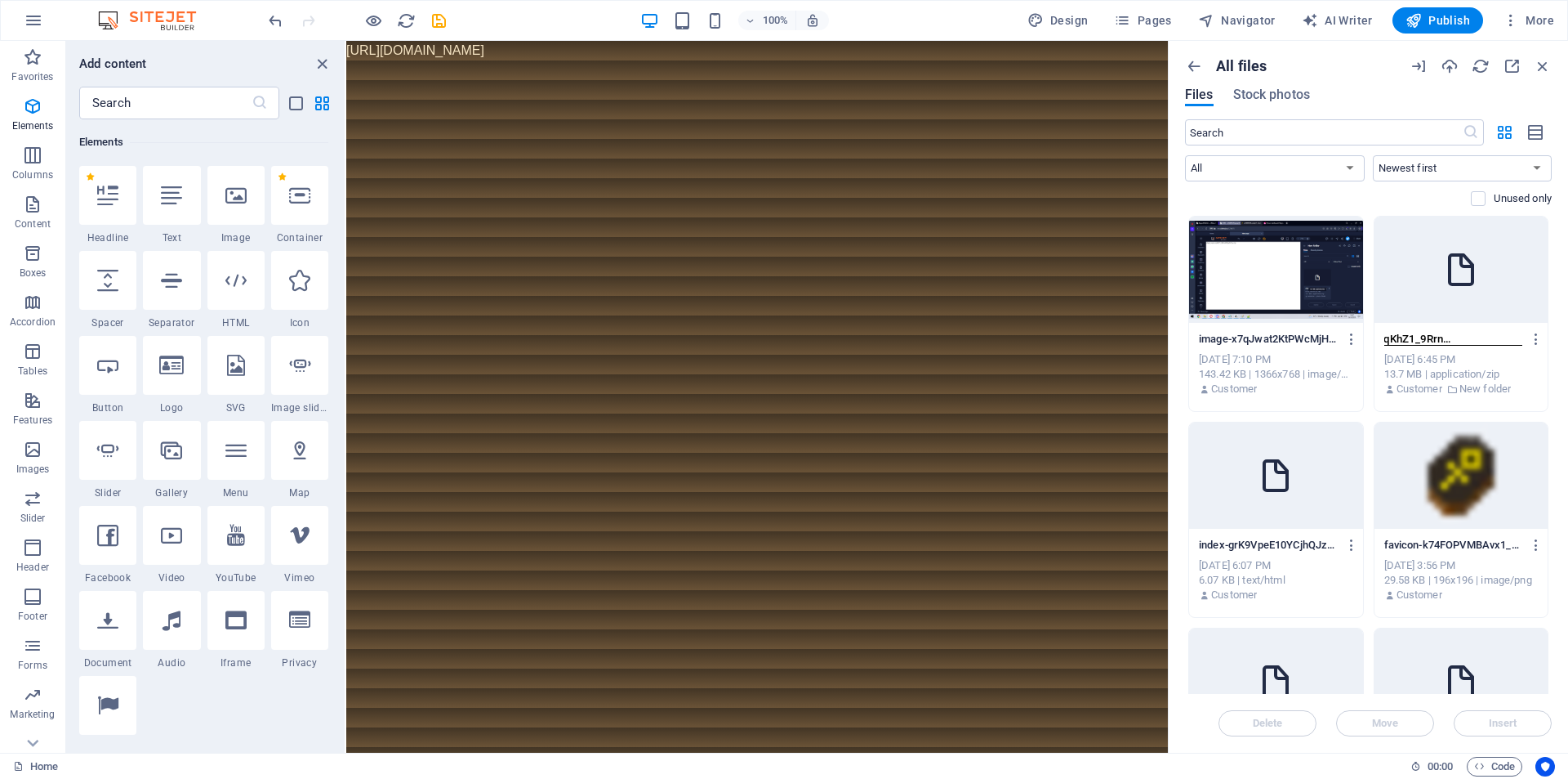
scroll to position [0, 0]
click at [1467, 285] on icon at bounding box center [1461, 269] width 39 height 39
click at [1504, 336] on p "sitejet_ready-sqKhZ1_9RrnA8Qjadl-Cyw.zip" at bounding box center [1453, 339] width 139 height 15
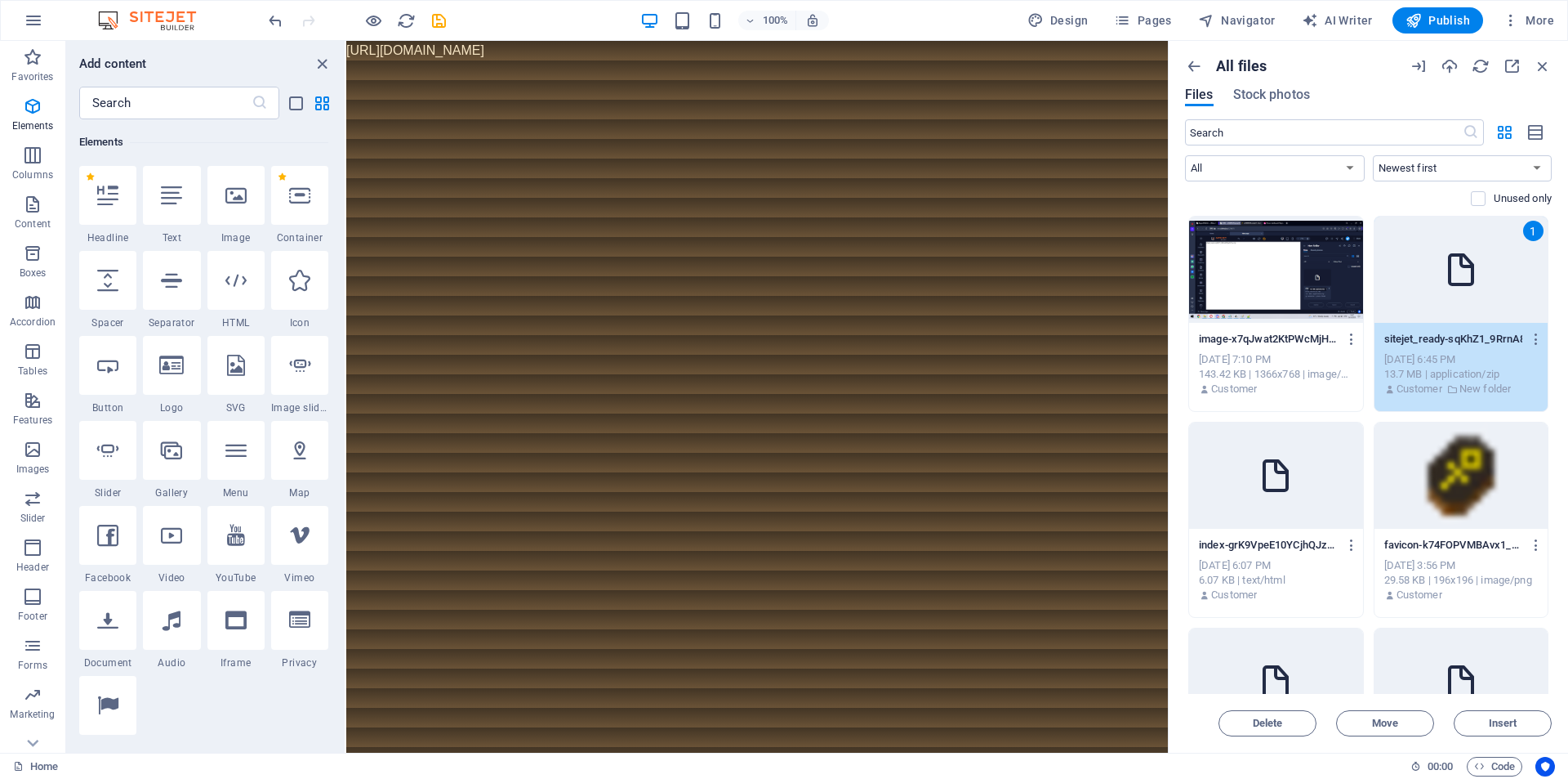
click at [1504, 336] on p "sitejet_ready-sqKhZ1_9RrnA8Qjadl-Cyw.zip" at bounding box center [1453, 339] width 139 height 15
click at [1494, 371] on div "13.7 MB | application/zip" at bounding box center [1461, 374] width 154 height 15
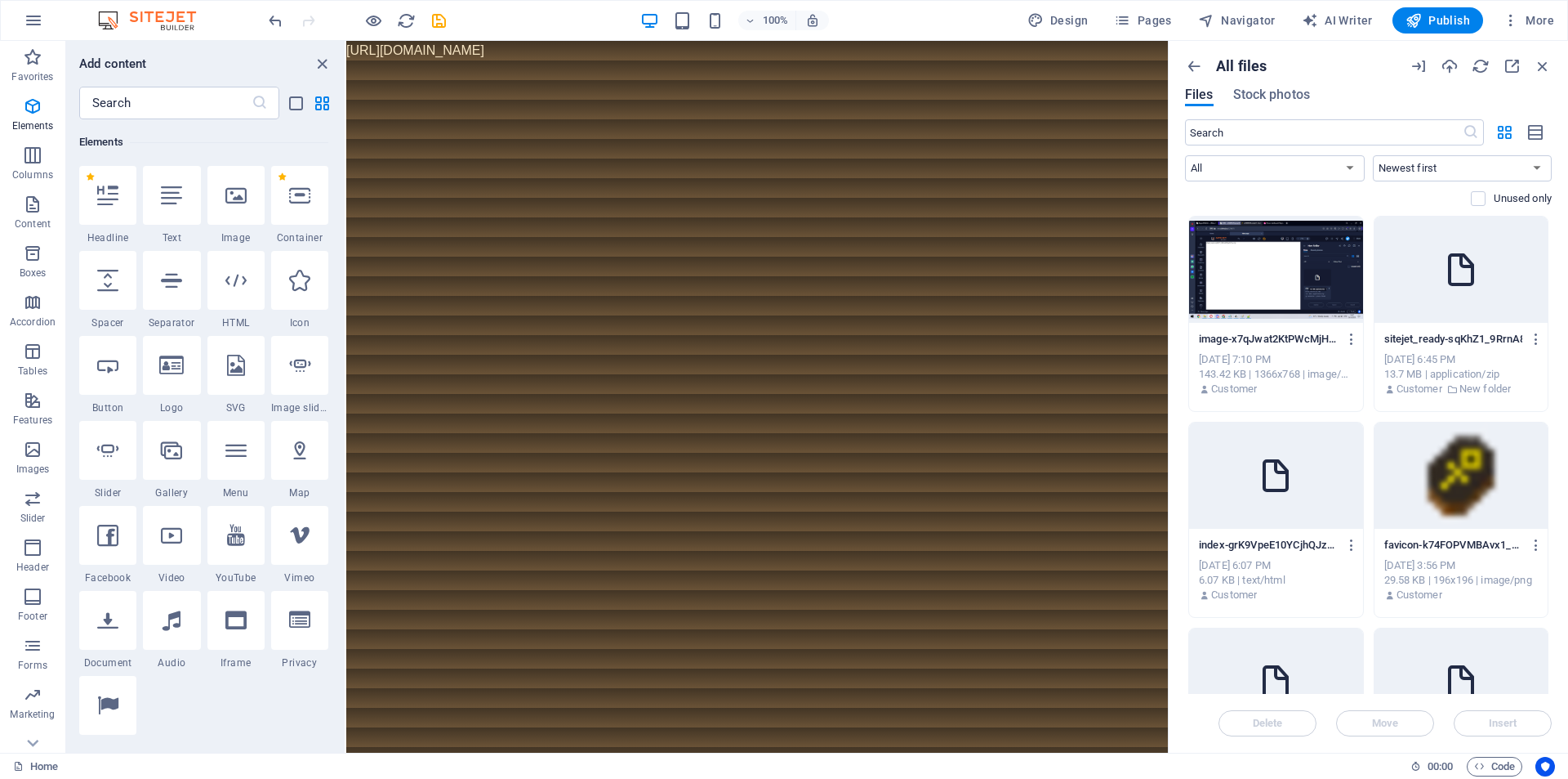
click at [1494, 384] on p "New folder" at bounding box center [1486, 389] width 52 height 15
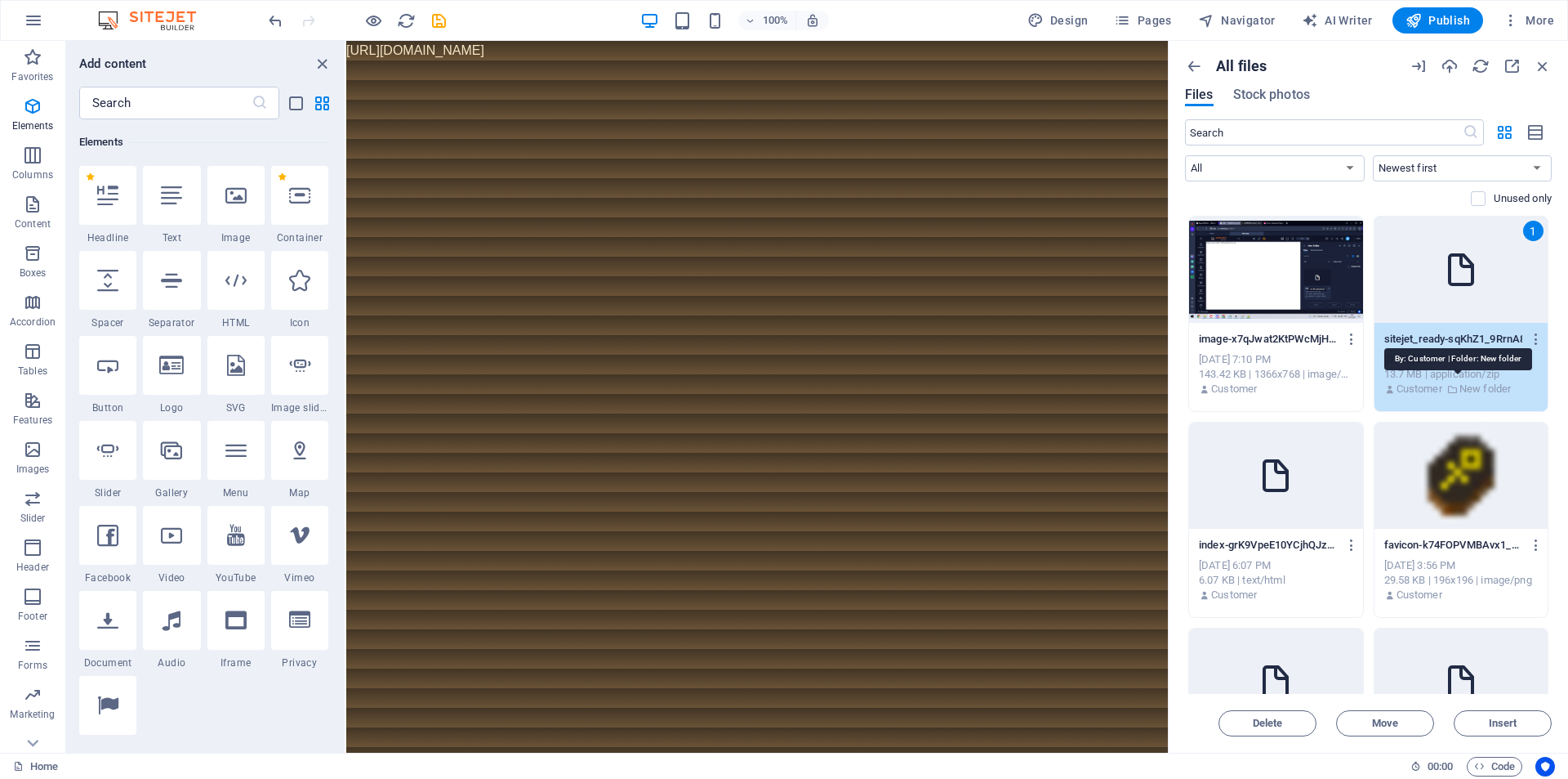
click at [1491, 389] on p "New folder" at bounding box center [1486, 389] width 52 height 15
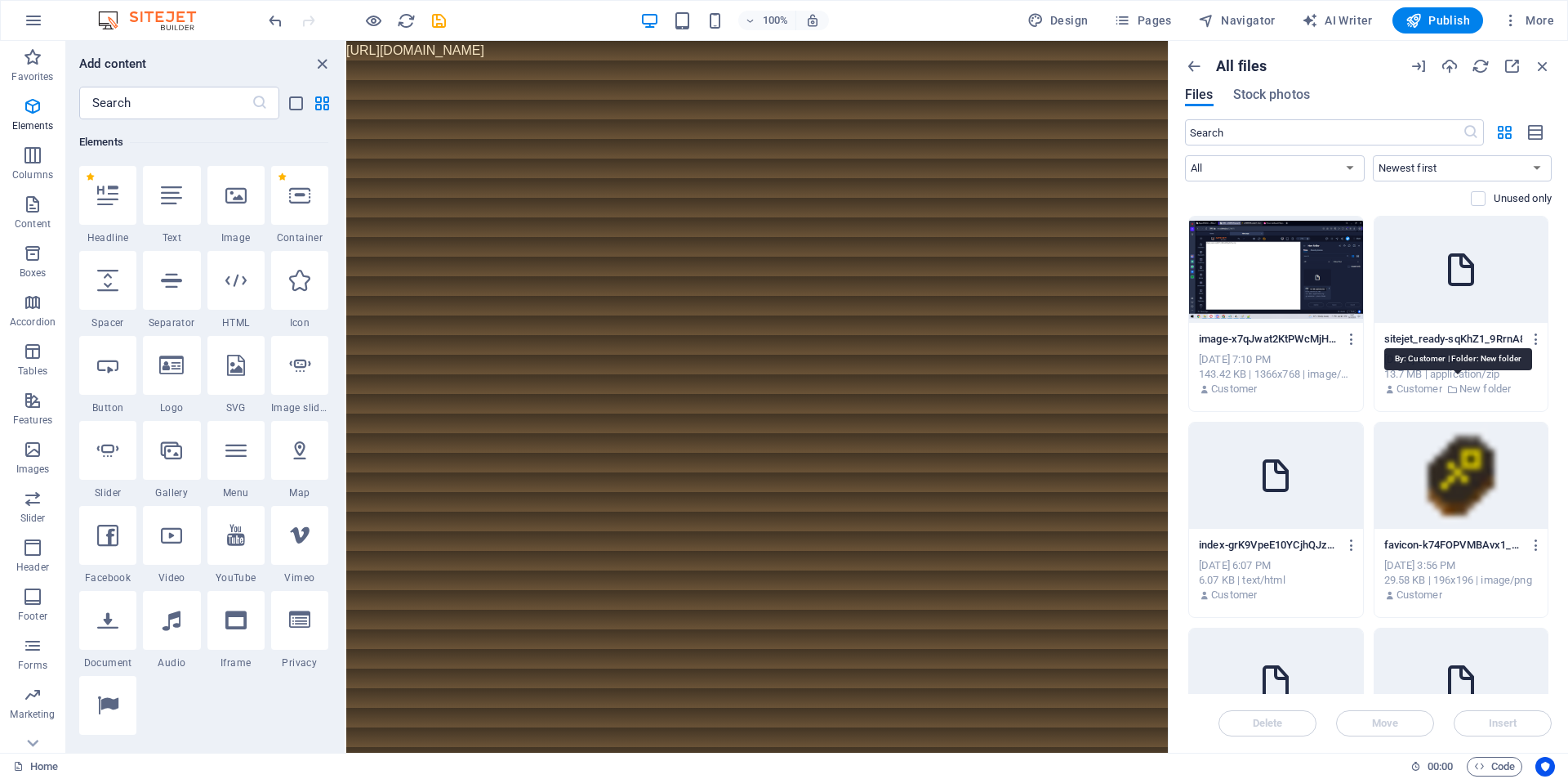
click at [1491, 389] on p "New folder" at bounding box center [1486, 389] width 52 height 15
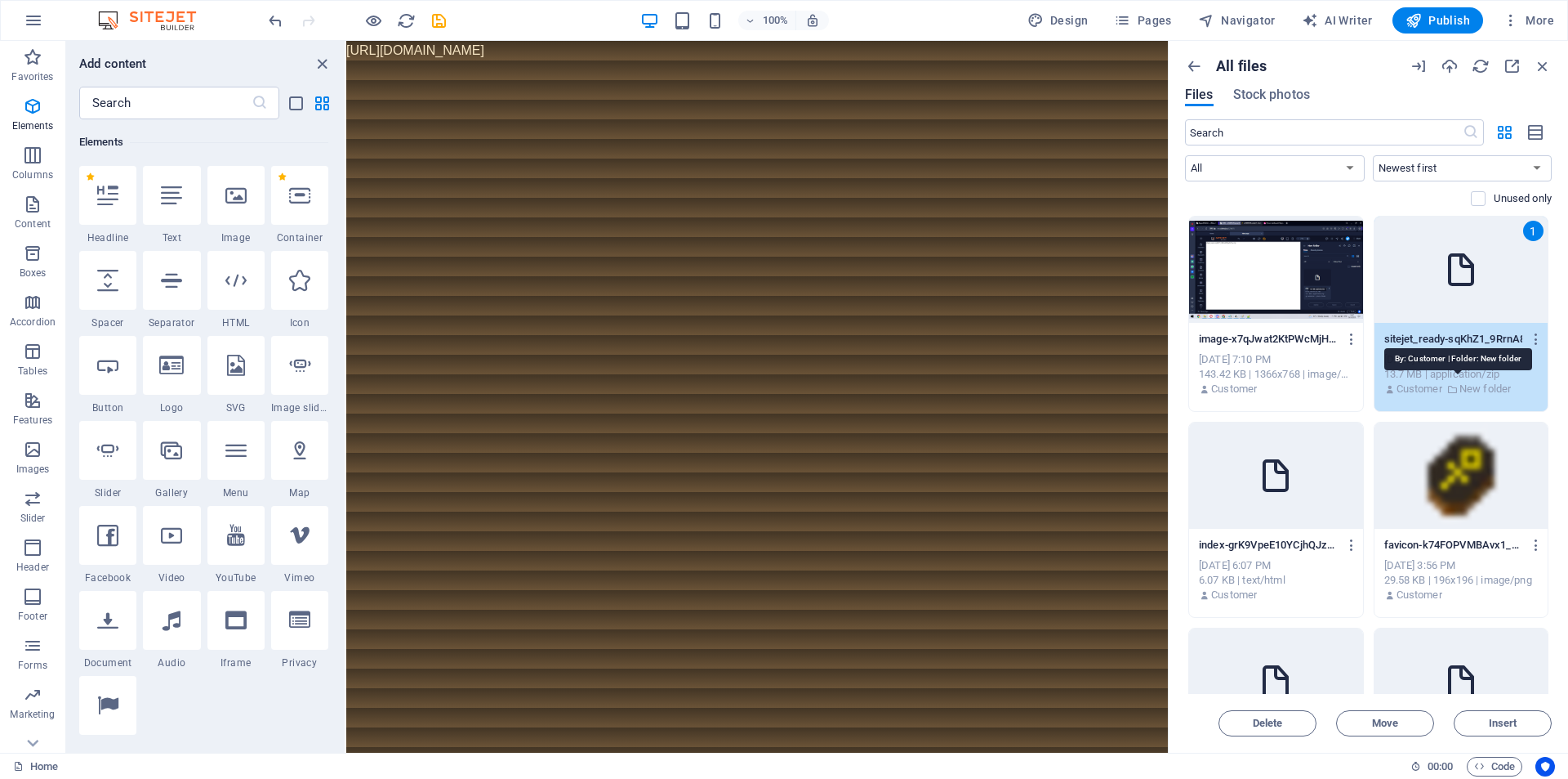
click at [1491, 389] on p "New folder" at bounding box center [1486, 389] width 52 height 15
click at [1502, 725] on span "Insert" at bounding box center [1503, 723] width 28 height 10
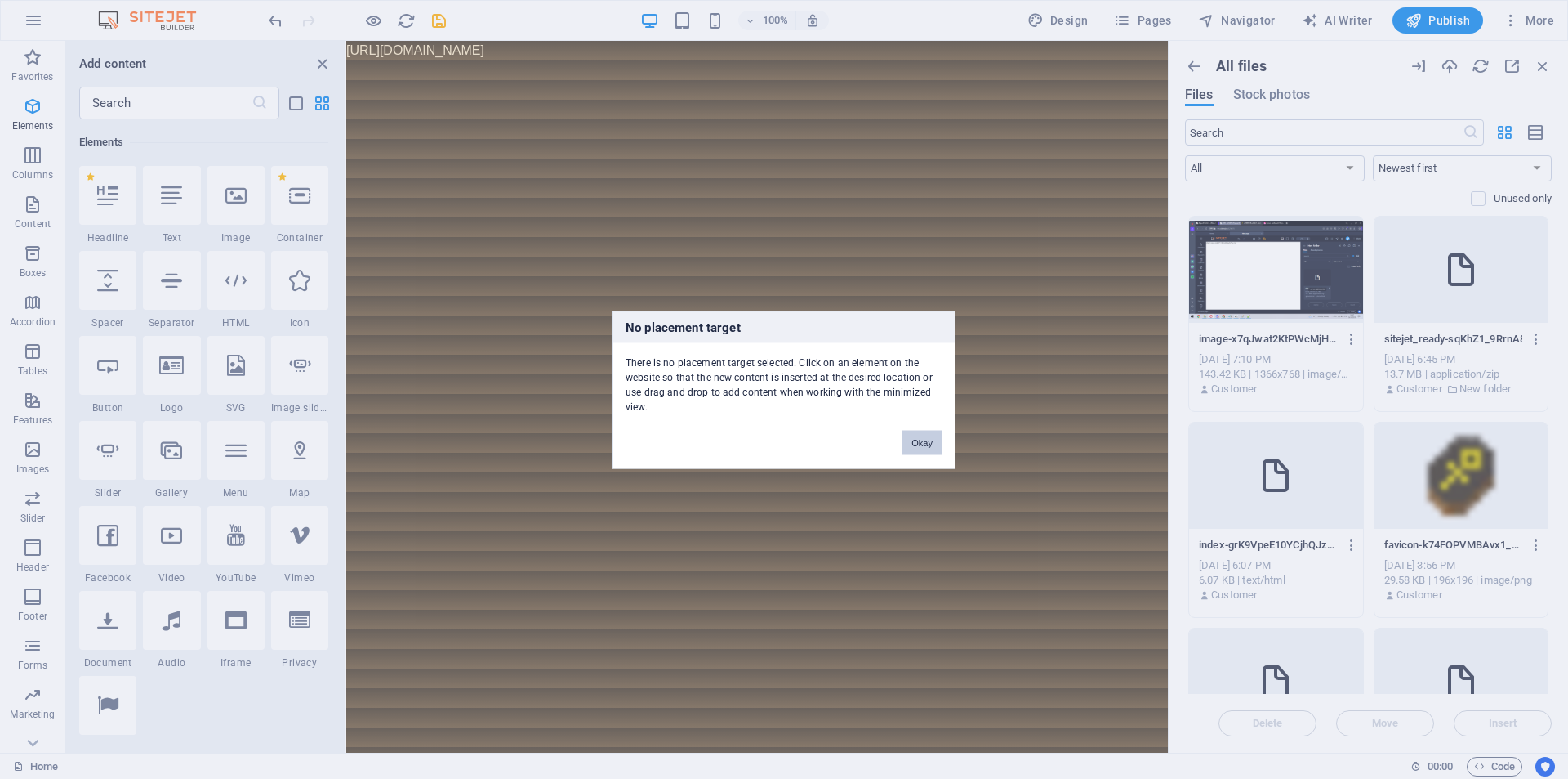
click at [922, 442] on button "Okay" at bounding box center [922, 442] width 41 height 24
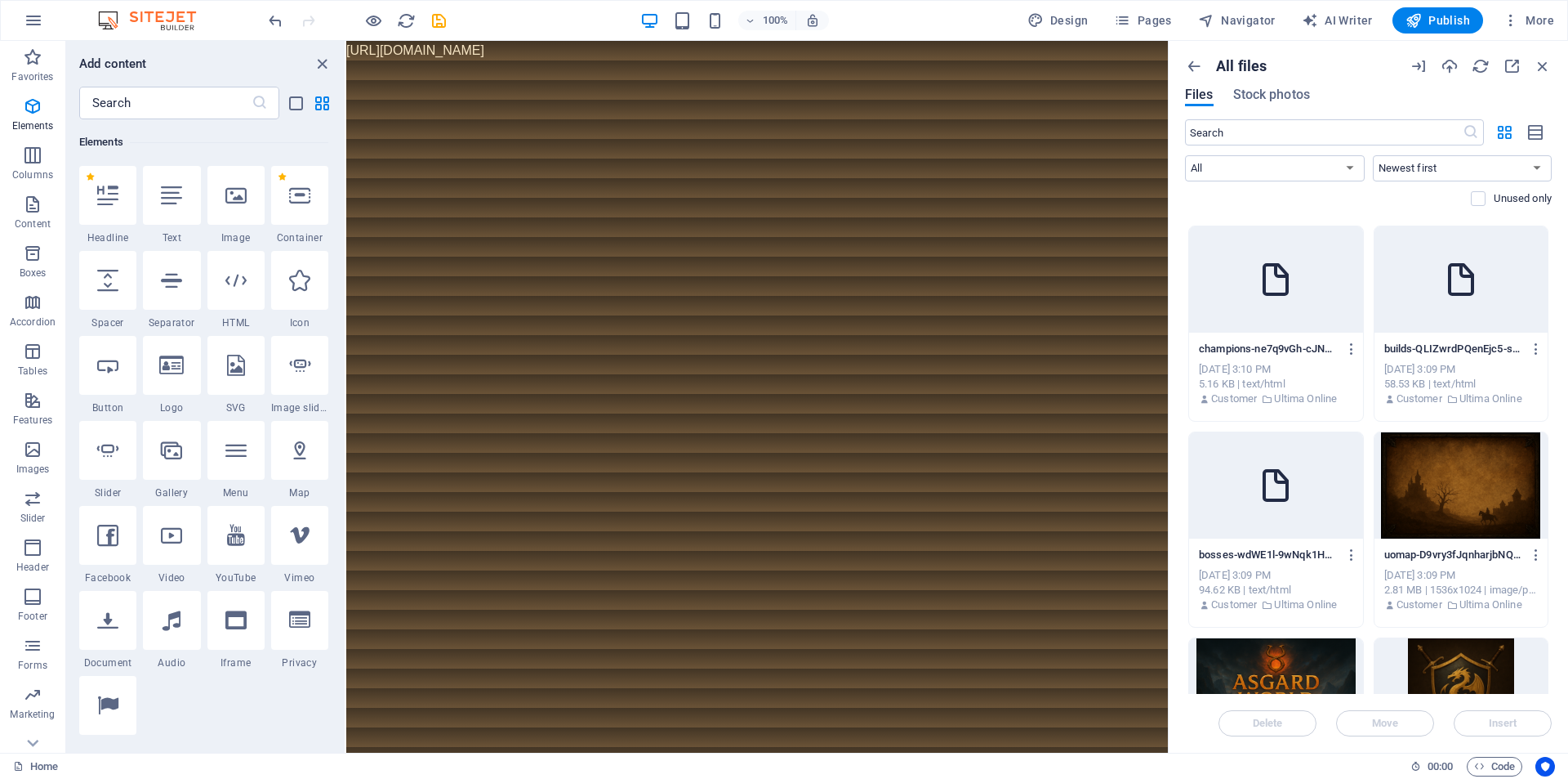
scroll to position [981, 0]
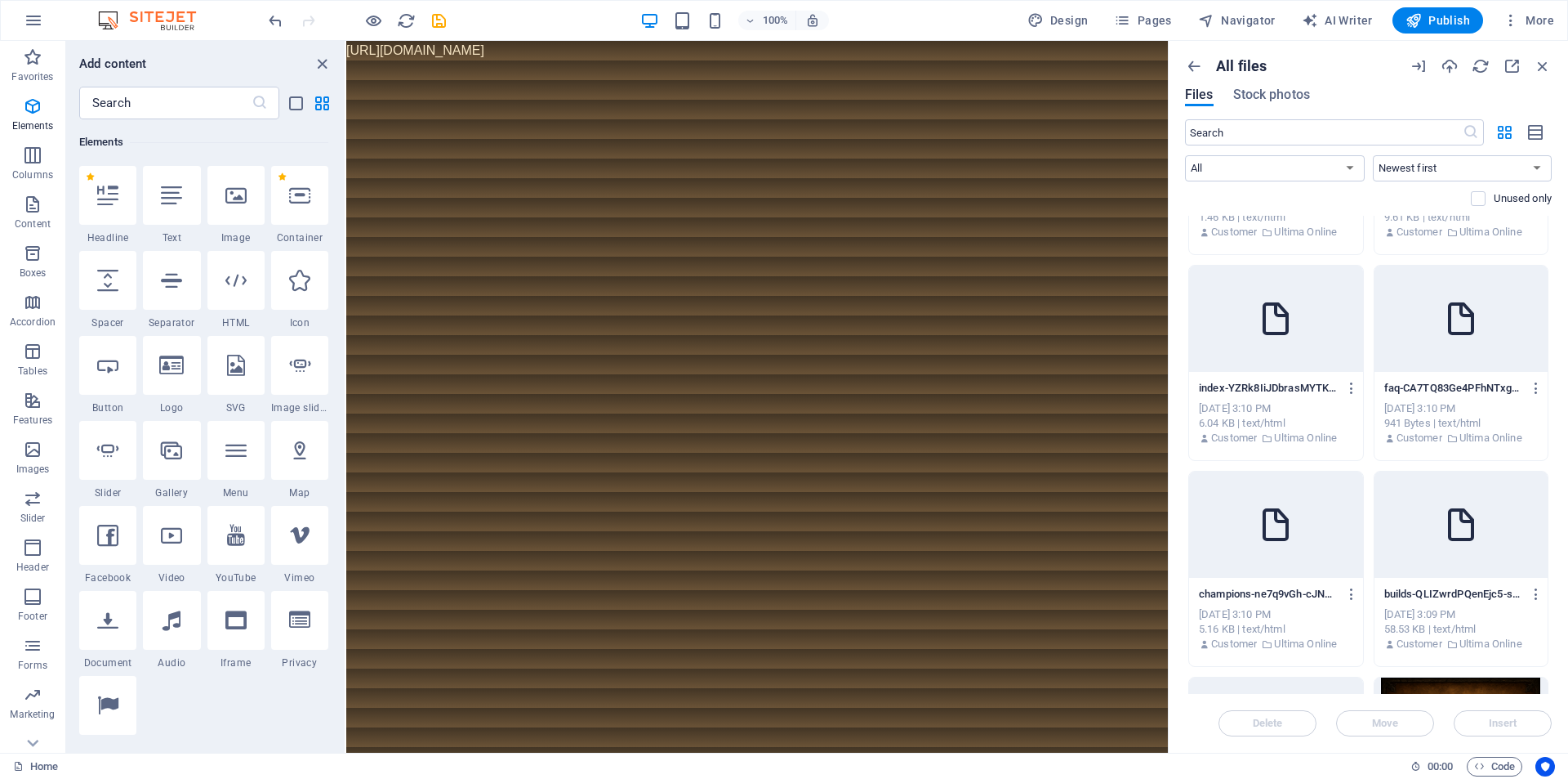
click at [1288, 513] on icon at bounding box center [1275, 524] width 39 height 39
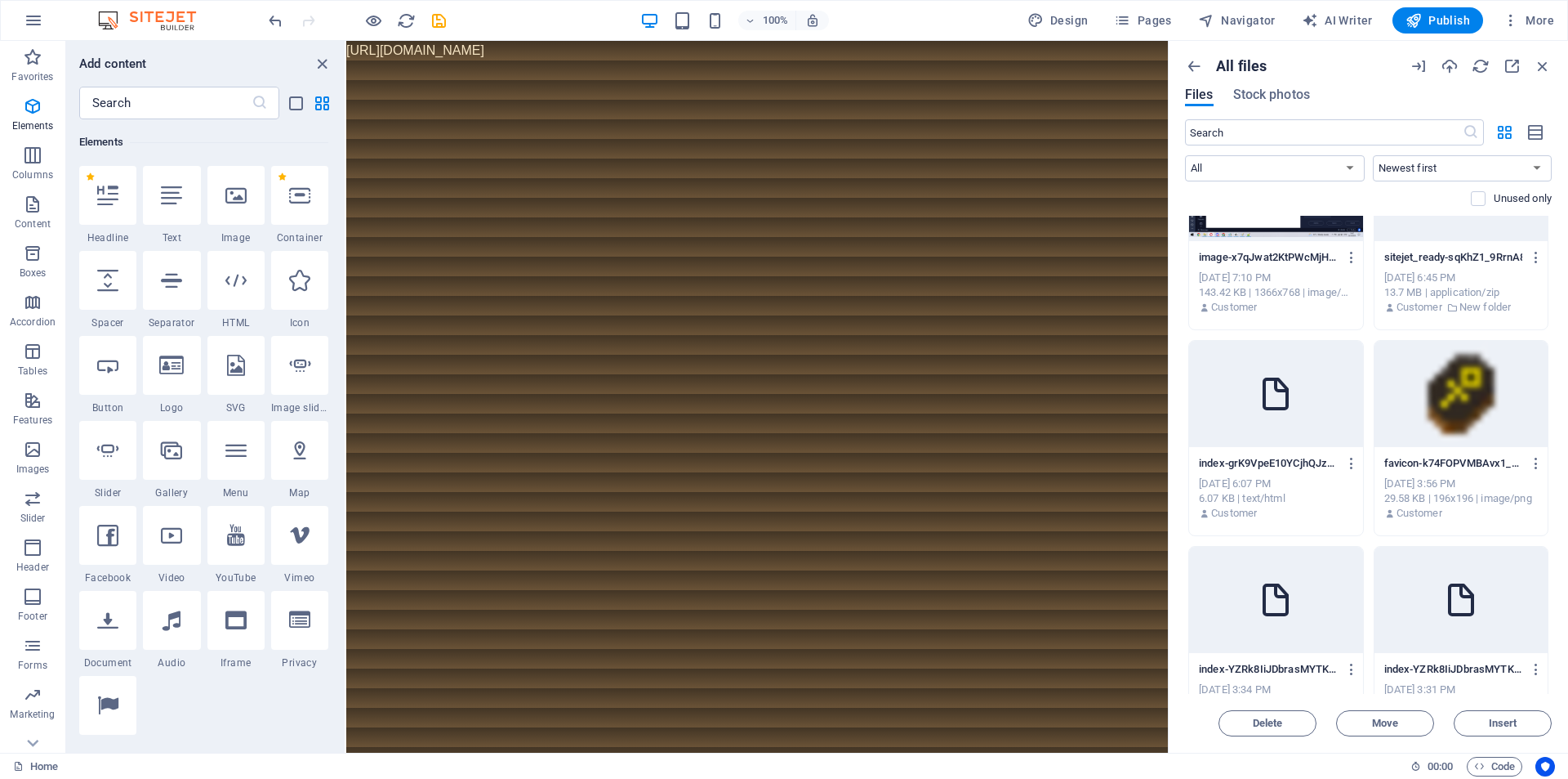
scroll to position [0, 0]
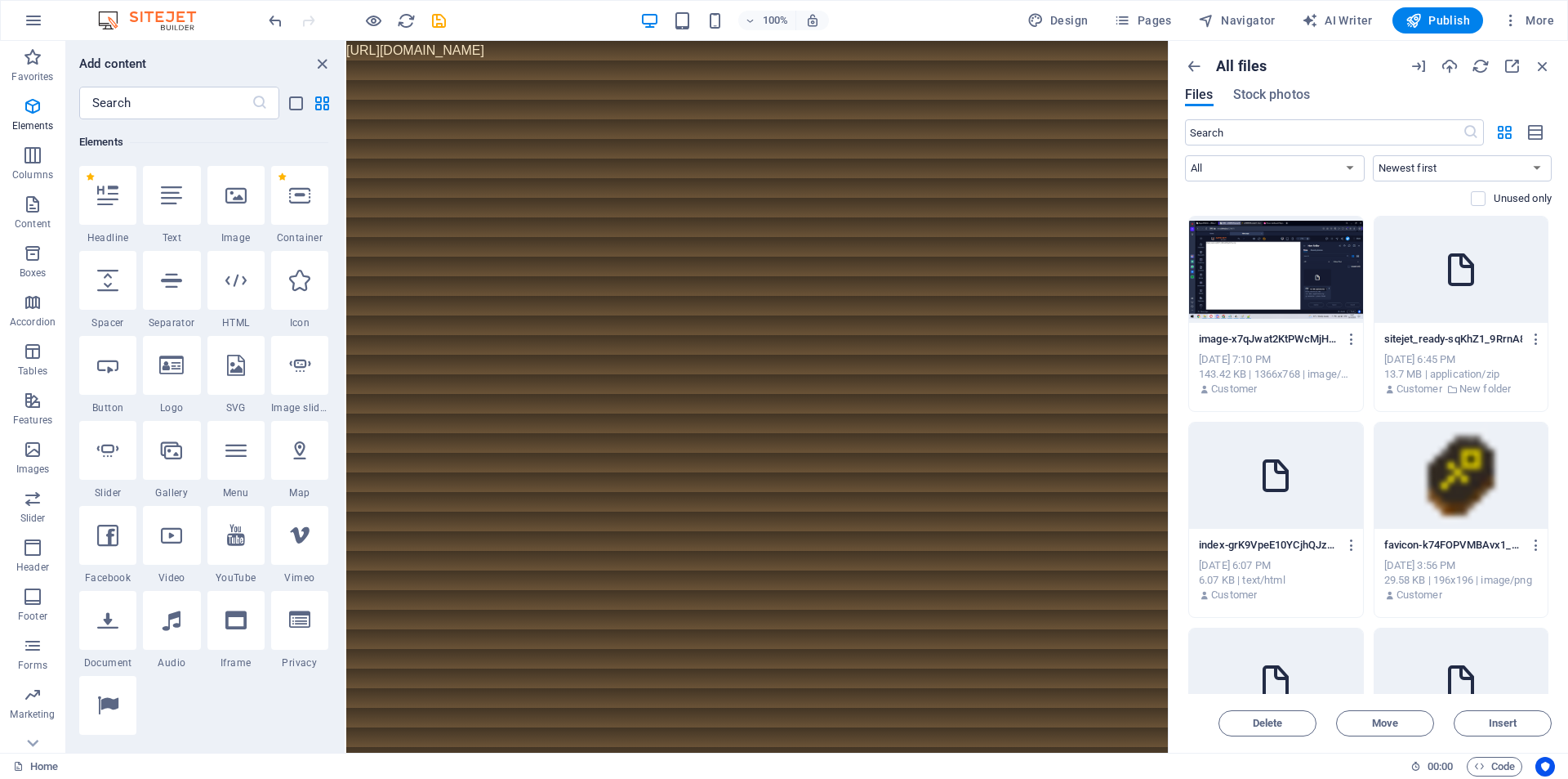
click at [1461, 288] on icon at bounding box center [1461, 269] width 39 height 39
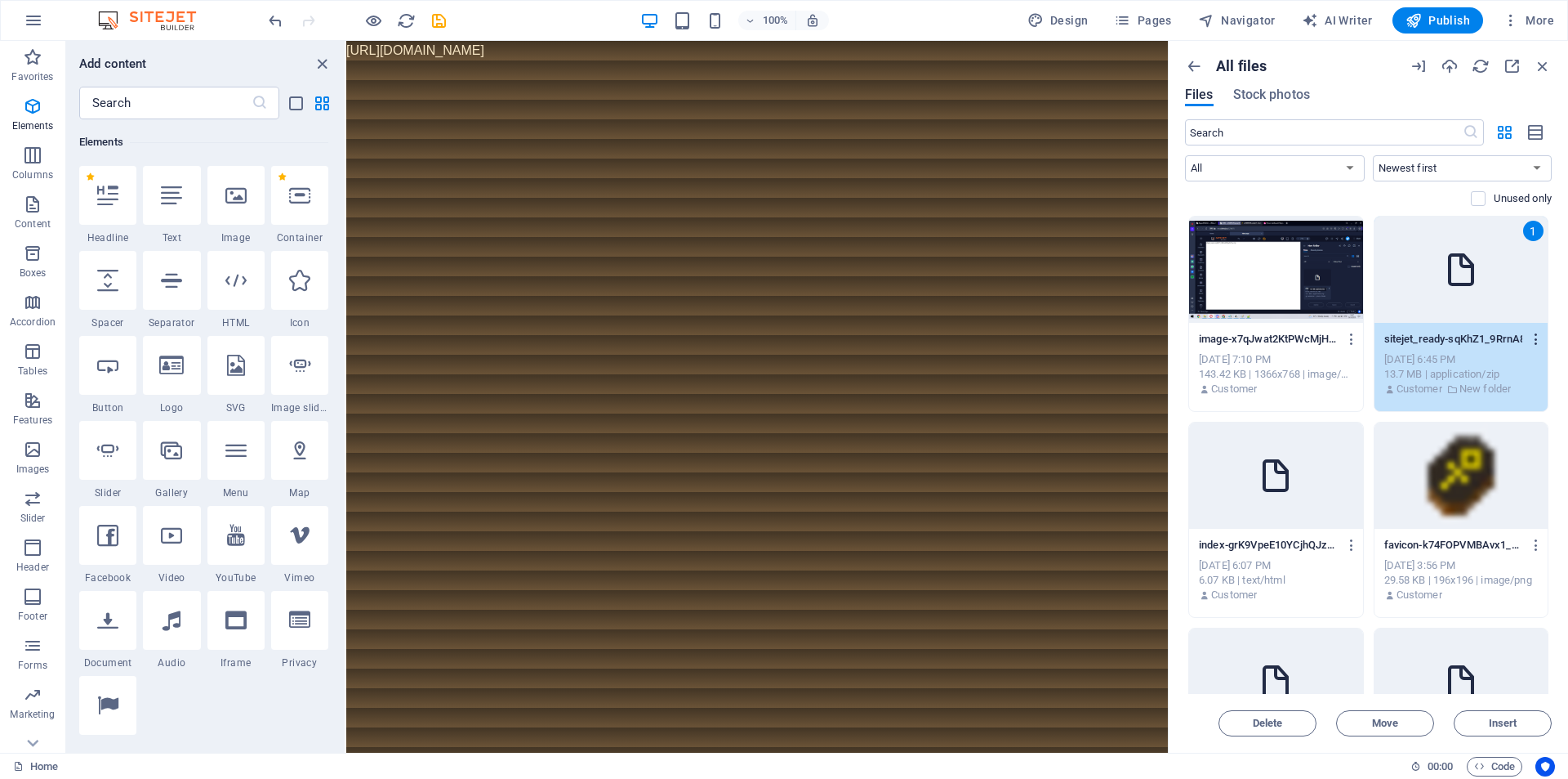
click at [1529, 336] on icon "button" at bounding box center [1536, 339] width 16 height 15
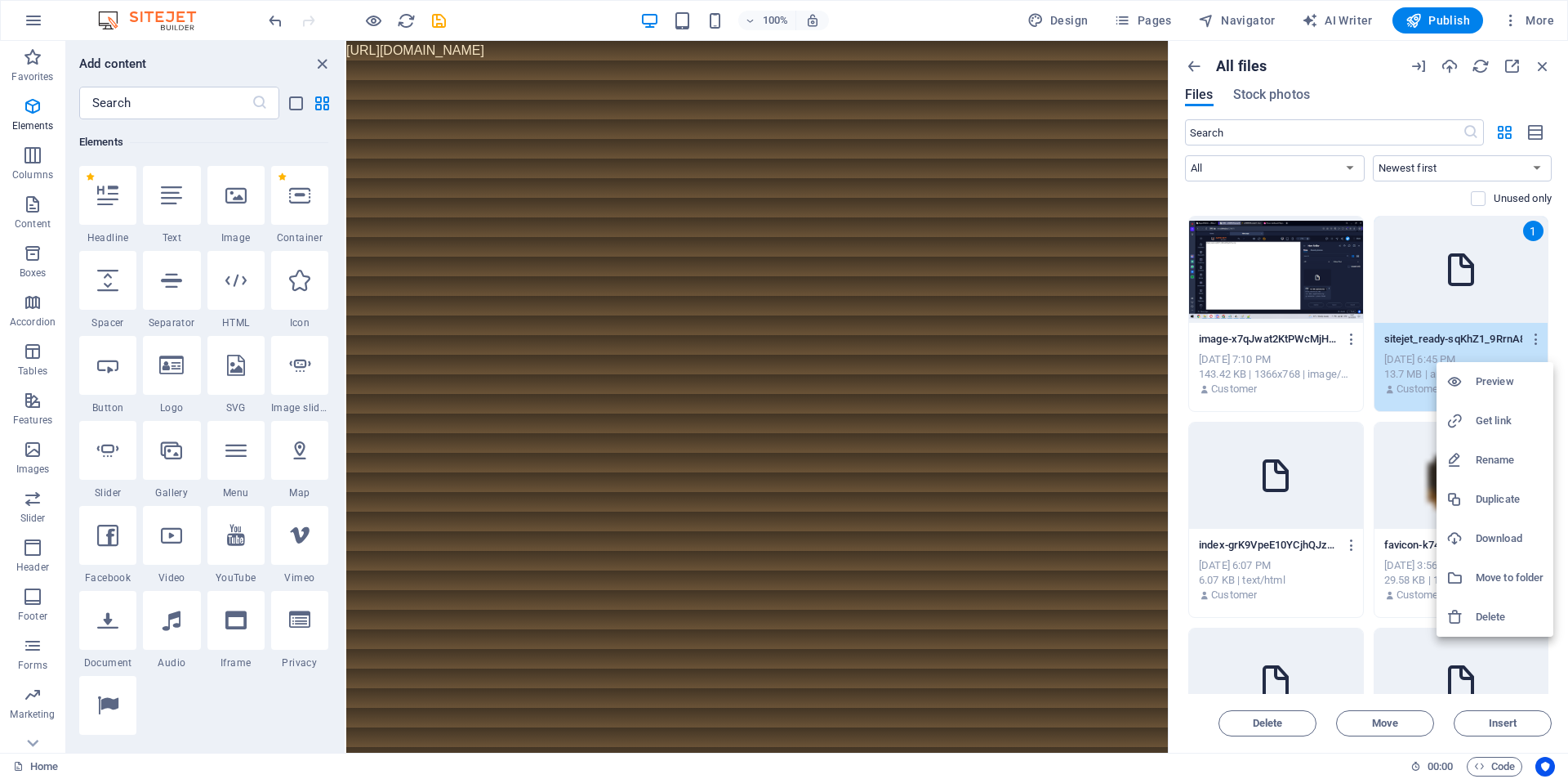
click at [1322, 765] on div at bounding box center [784, 389] width 1568 height 779
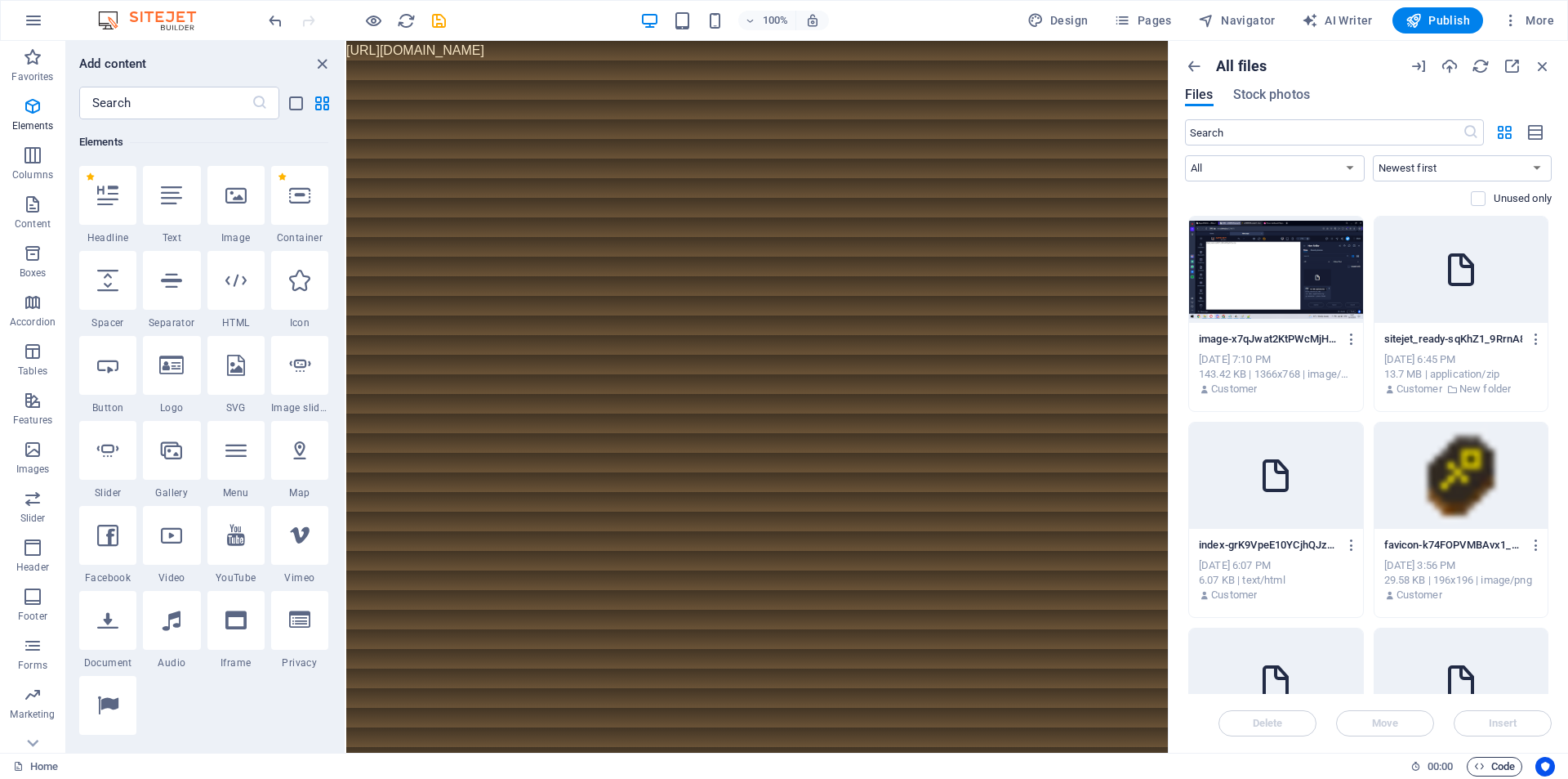
click at [1469, 763] on button "Code" at bounding box center [1494, 767] width 56 height 20
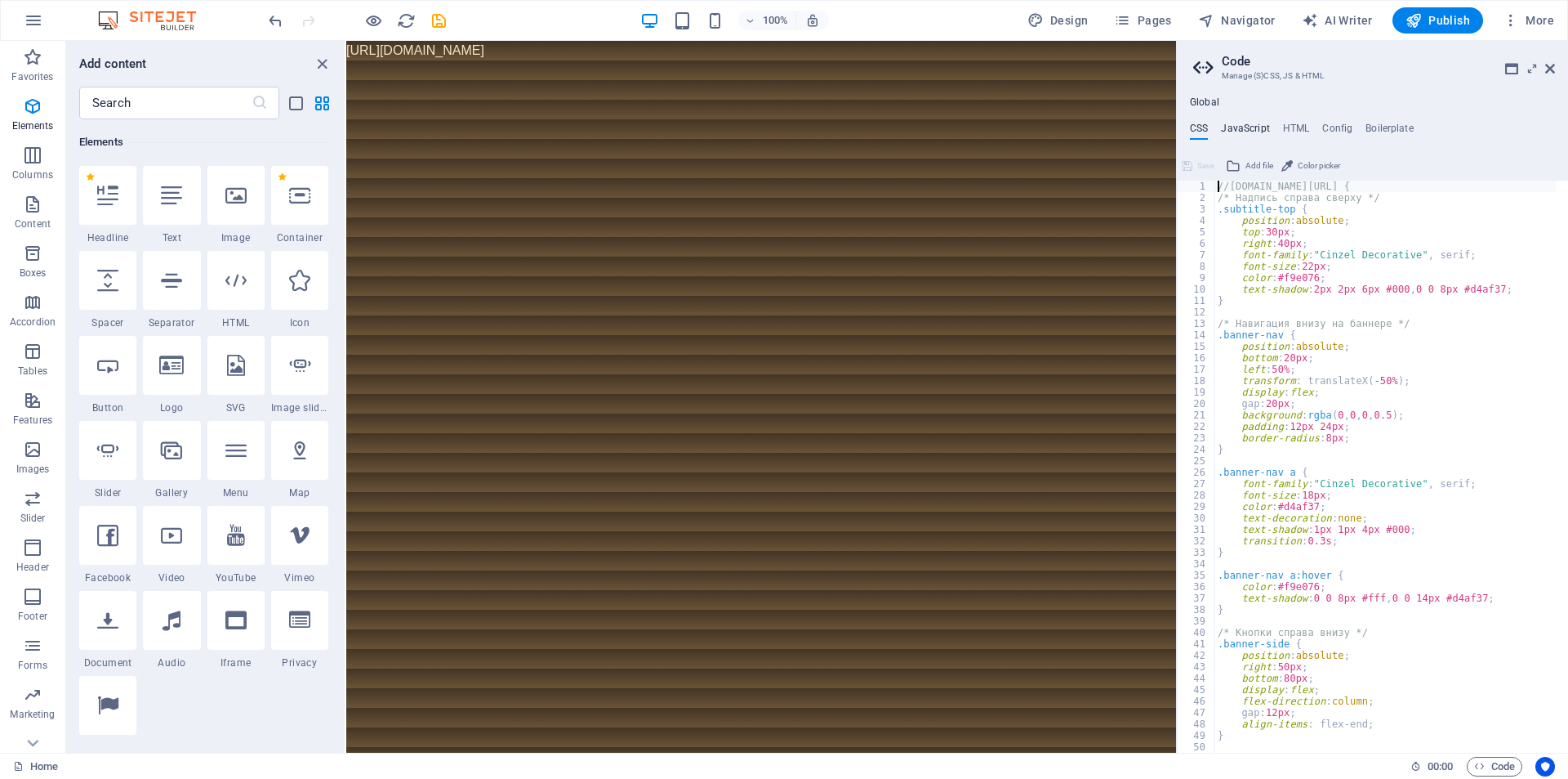
click at [1237, 127] on h4 "JavaScript" at bounding box center [1245, 132] width 48 height 18
type textarea "/* JS for preset "Language V2" */"
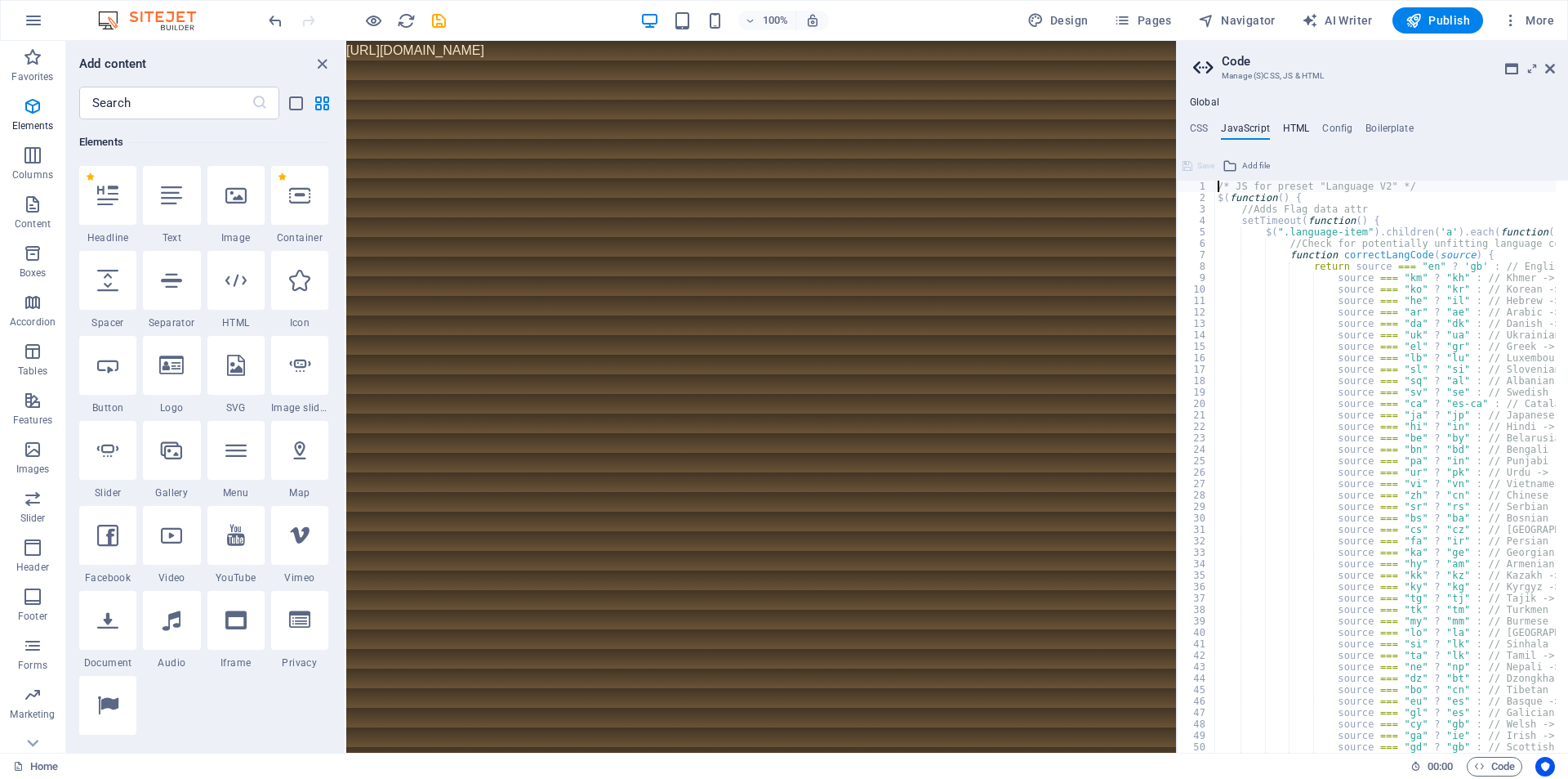
click at [1287, 129] on h4 "HTML" at bounding box center [1297, 132] width 27 height 18
type textarea "https://[DOMAIN_NAME]/images/0/19696032/index-grK9VpeE10YCjhQJzkQ-1A.html{{cont…"
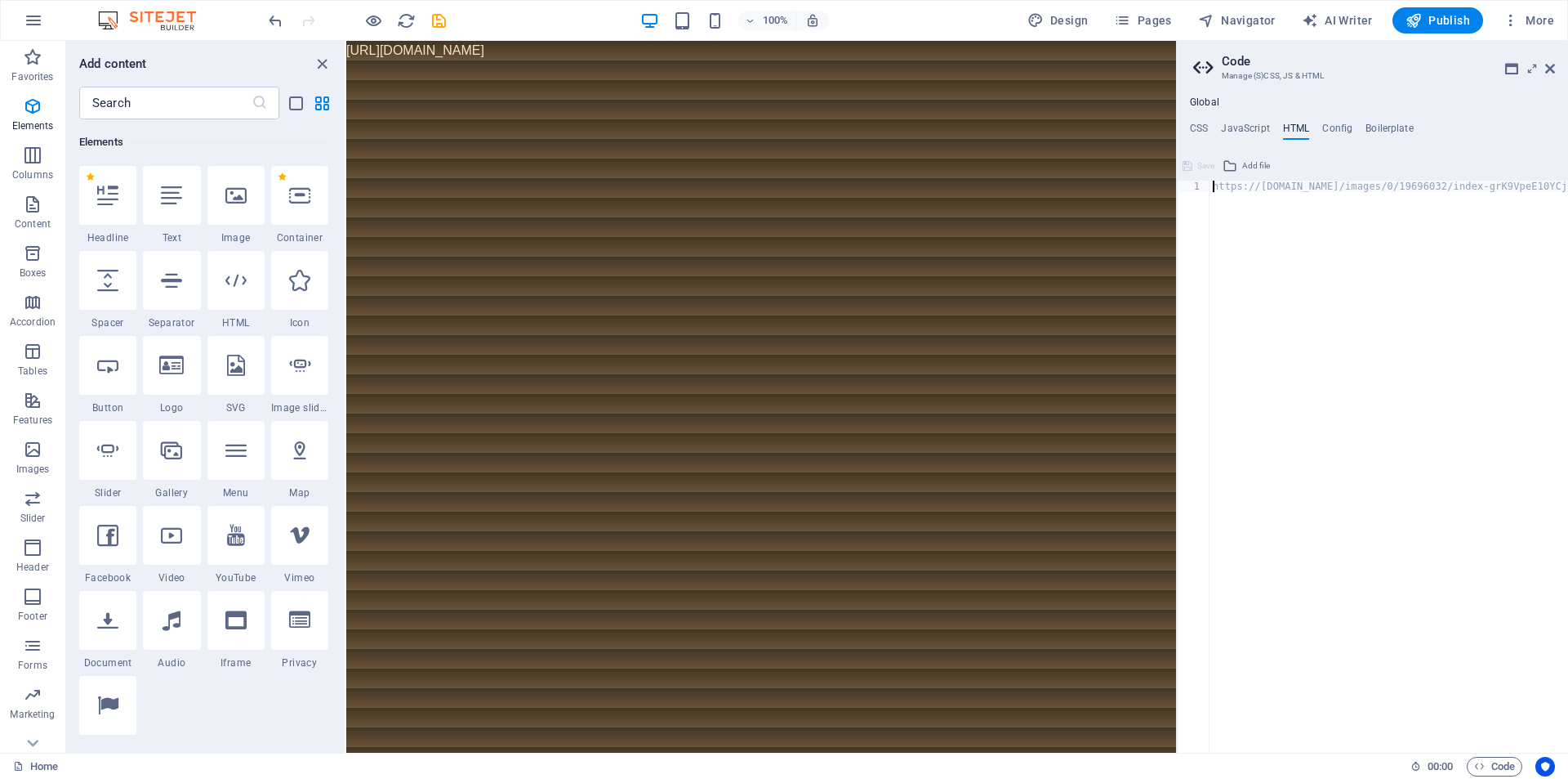
click at [1316, 127] on ul "CSS JavaScript HTML Config Boilerplate" at bounding box center [1372, 132] width 391 height 18
click at [1321, 127] on ul "CSS JavaScript HTML Config Boilerplate" at bounding box center [1372, 132] width 391 height 18
click at [1331, 130] on h4 "Config" at bounding box center [1337, 132] width 30 height 18
type textarea "/**"
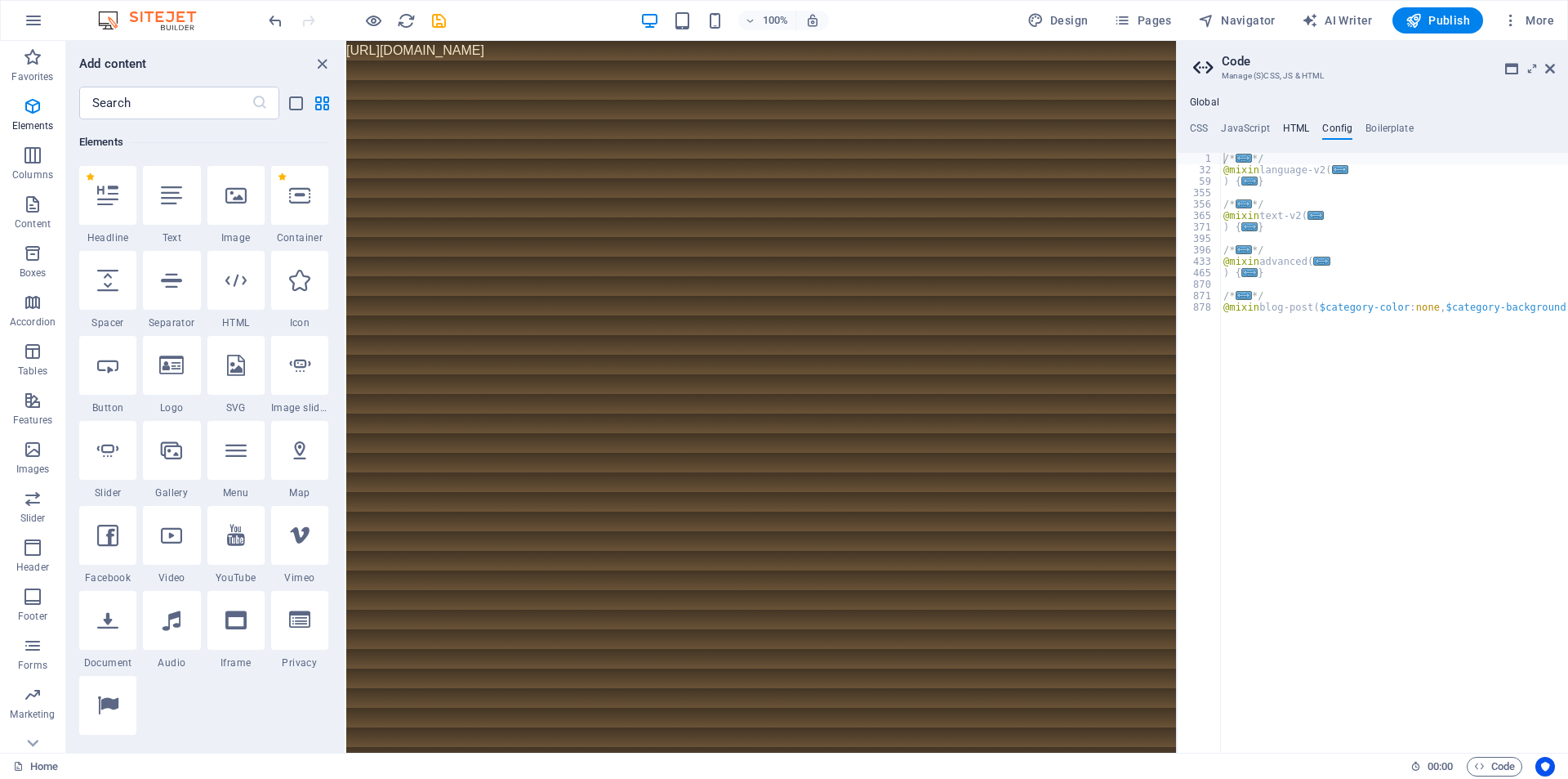
click at [1287, 129] on h4 "HTML" at bounding box center [1297, 132] width 27 height 18
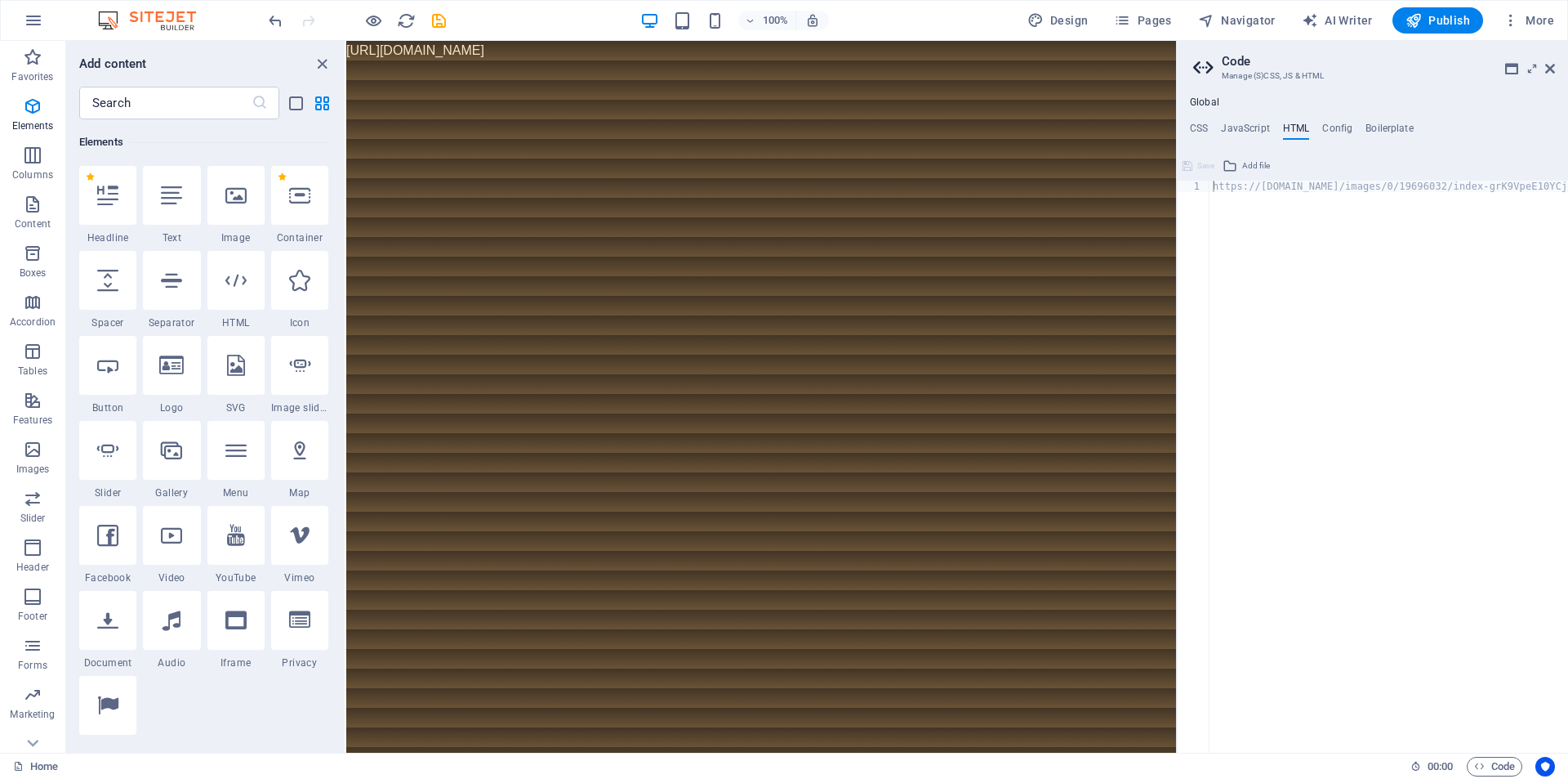
click at [1320, 130] on ul "CSS JavaScript HTML Config Boilerplate" at bounding box center [1372, 132] width 391 height 18
click at [1328, 130] on h4 "Config" at bounding box center [1337, 132] width 30 height 18
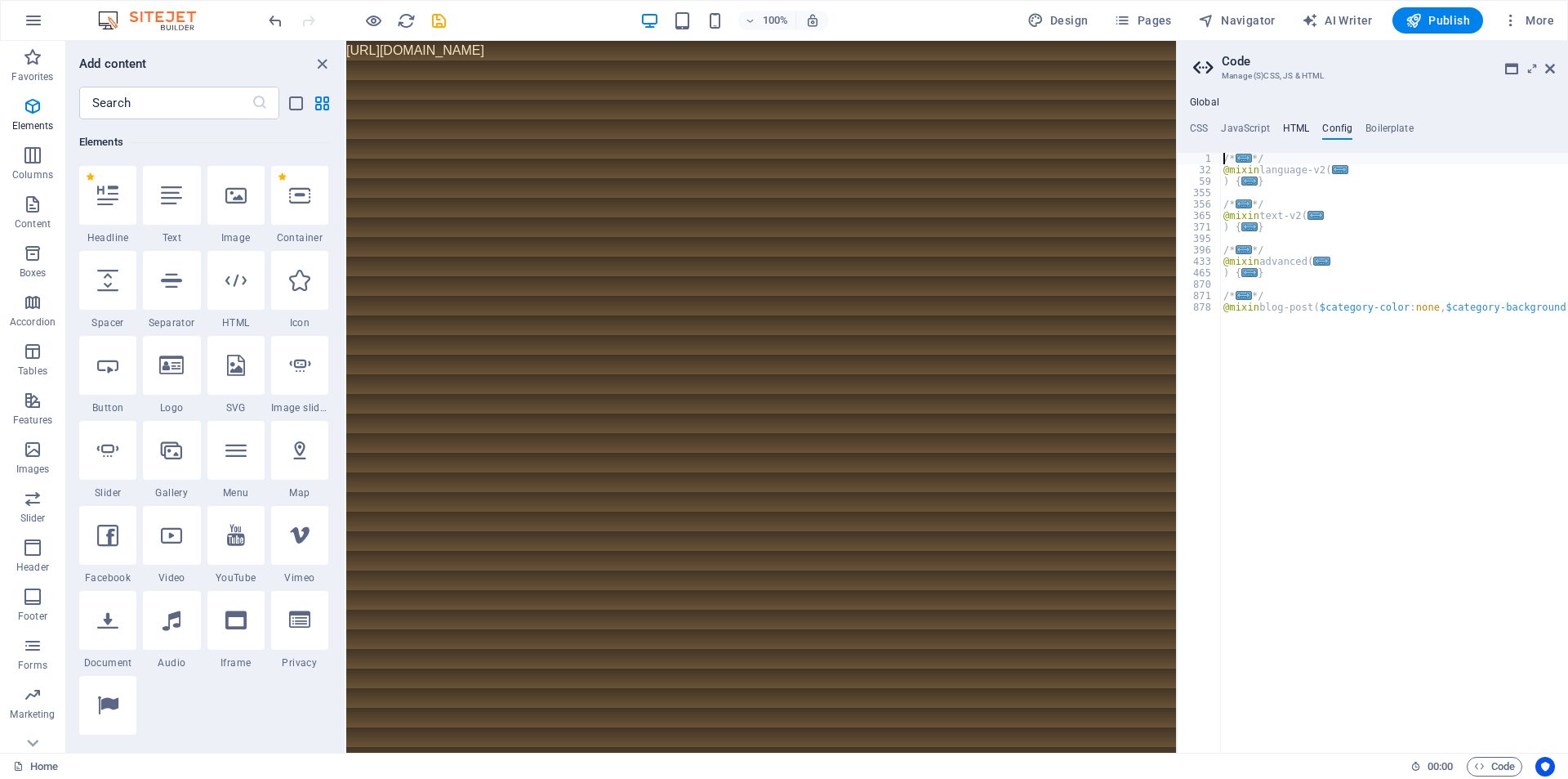
click at [1298, 127] on h4 "HTML" at bounding box center [1297, 132] width 27 height 18
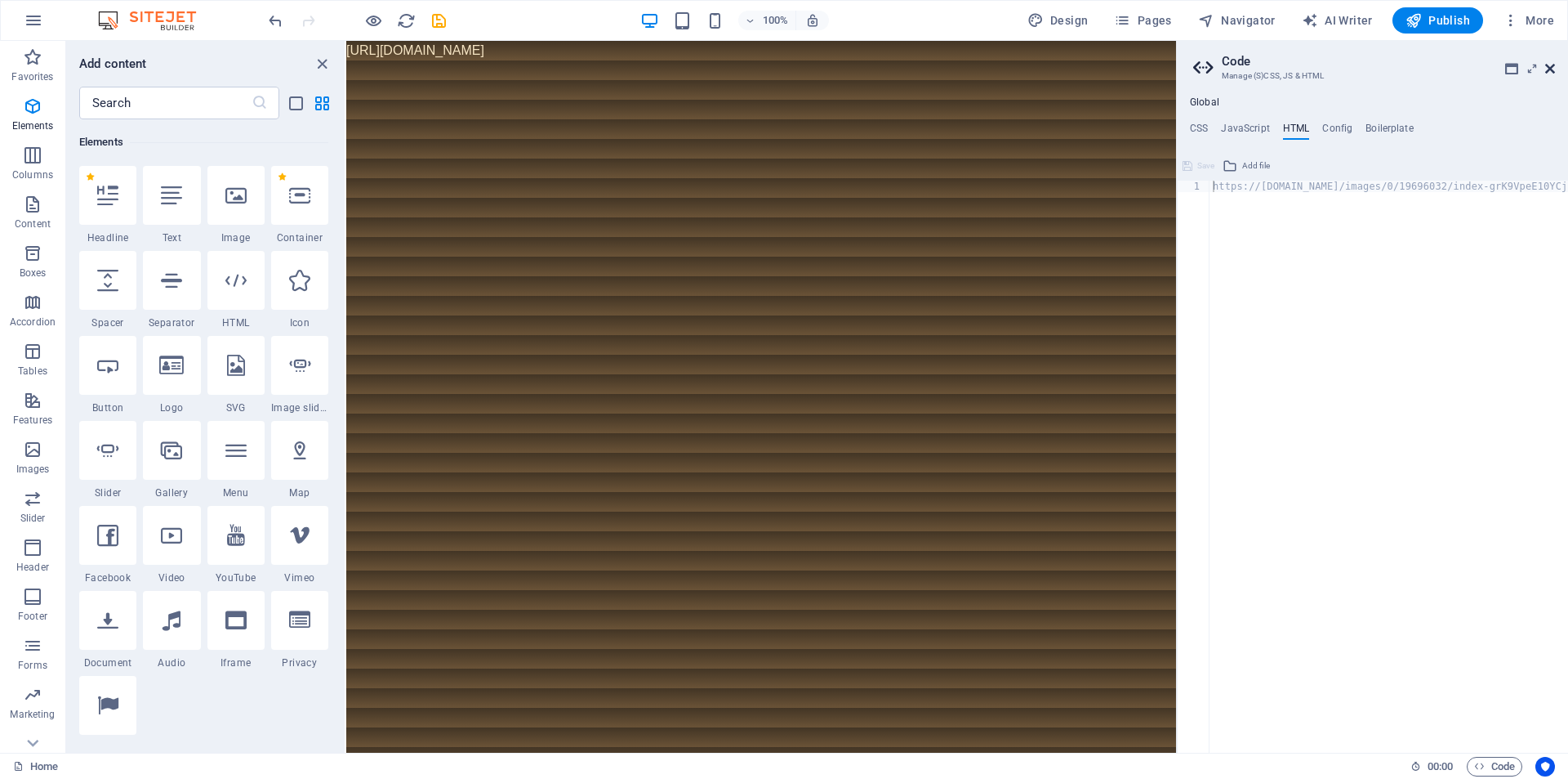
click at [1551, 72] on icon at bounding box center [1551, 69] width 10 height 13
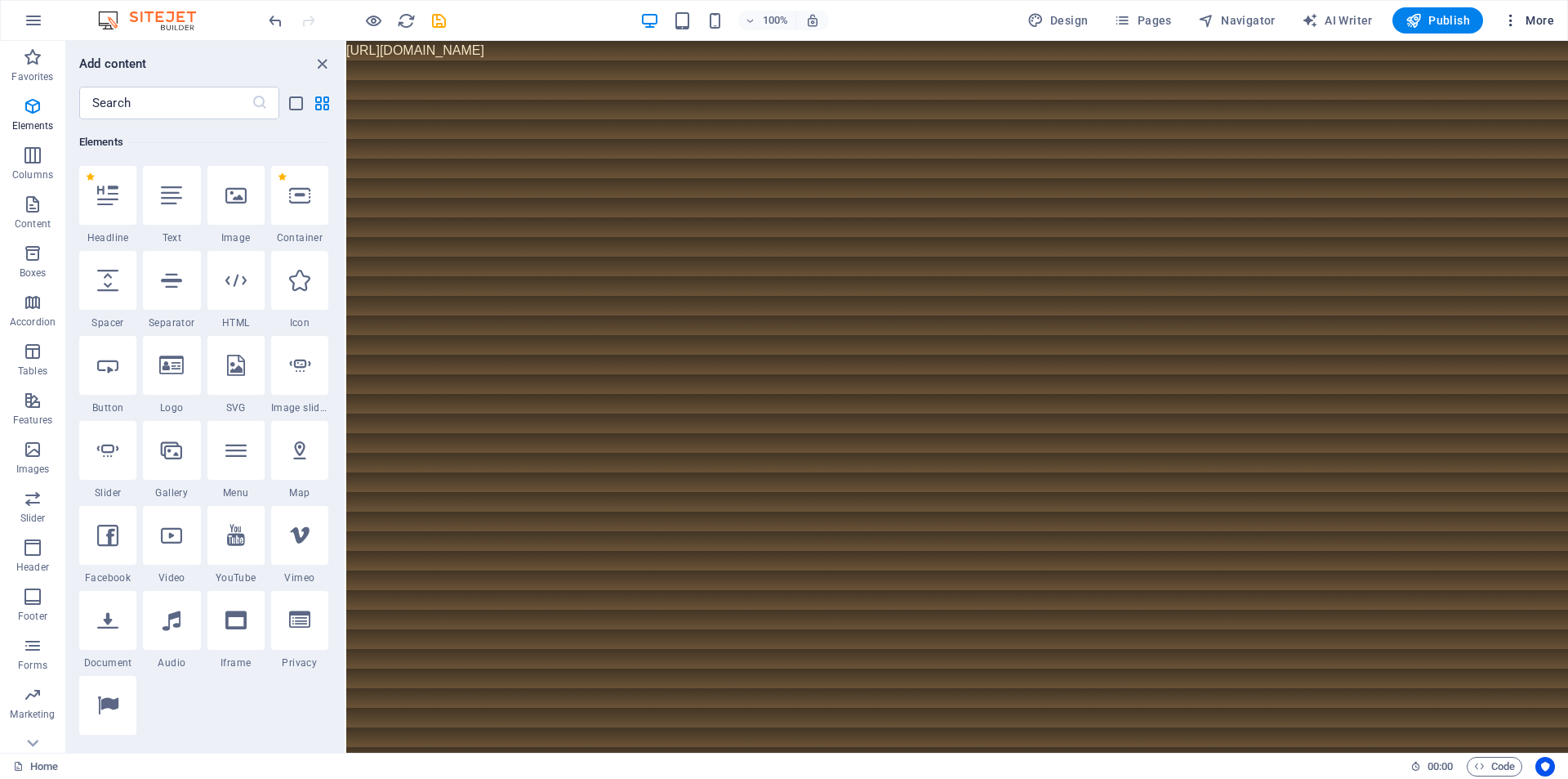
click at [1542, 14] on span "More" at bounding box center [1529, 21] width 52 height 17
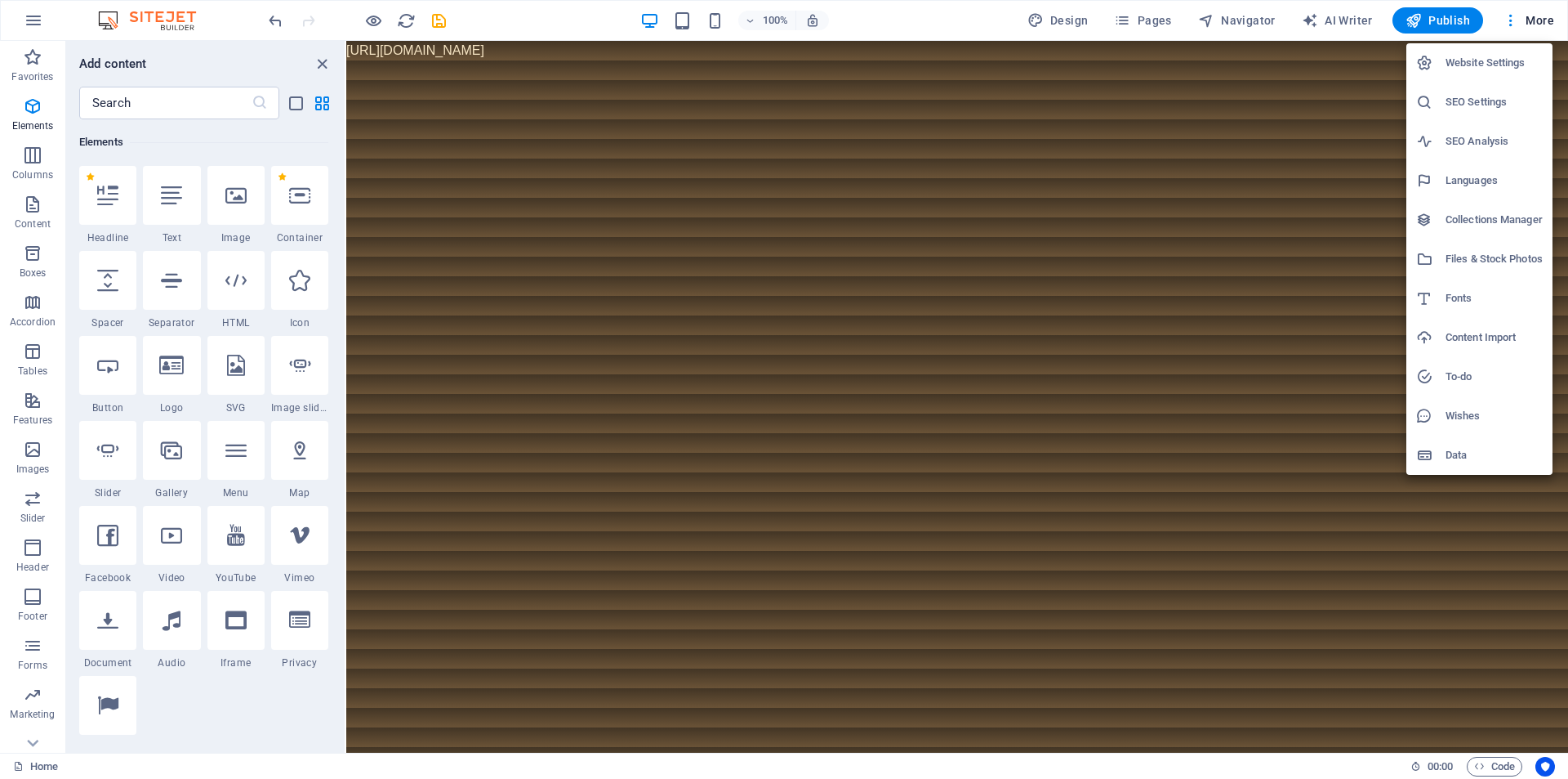
click at [1477, 262] on h6 "Files & Stock Photos" at bounding box center [1494, 259] width 97 height 20
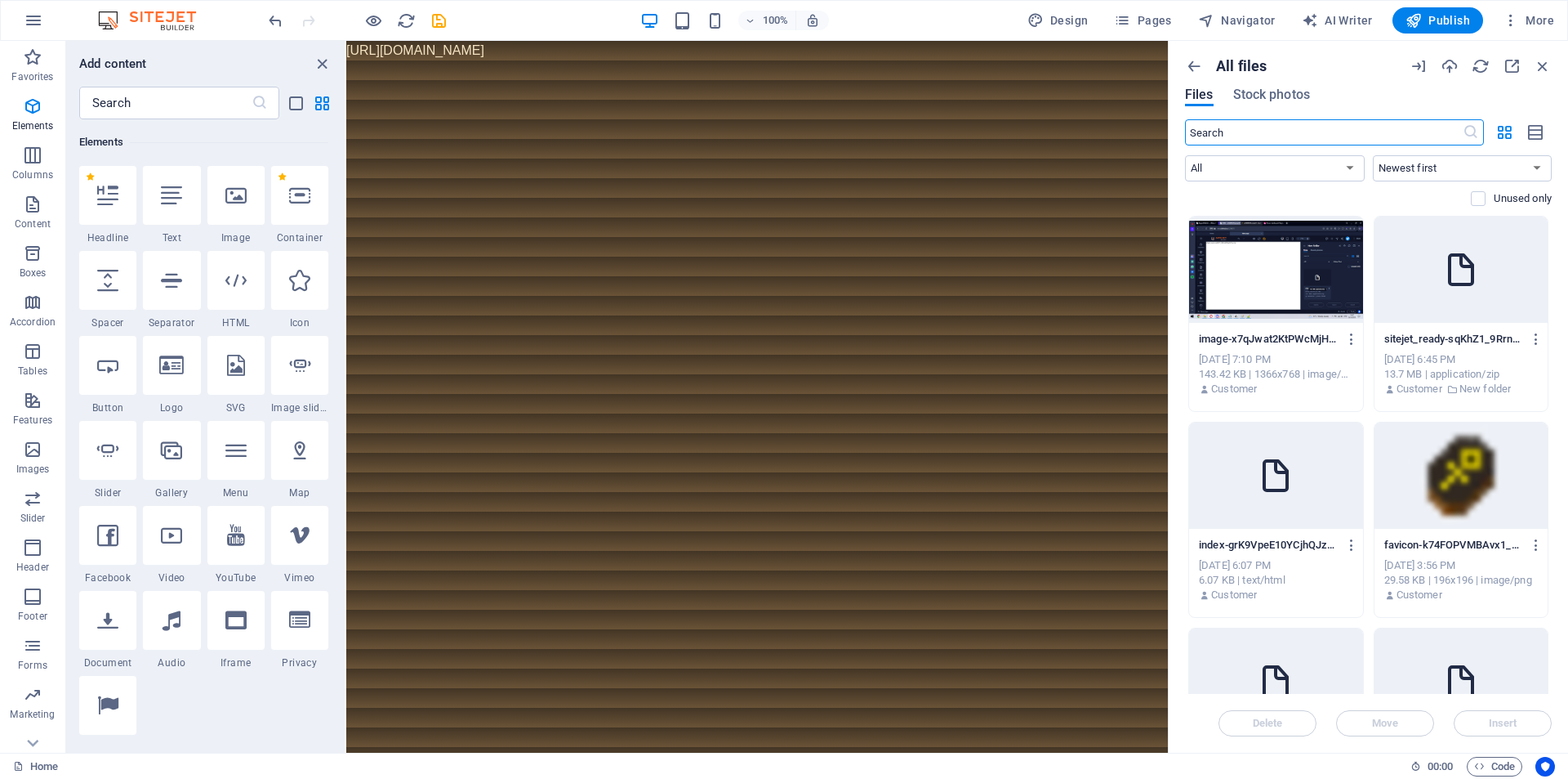
click at [1332, 139] on input "text" at bounding box center [1323, 132] width 277 height 26
click at [1472, 159] on select "Newest first Oldest first Name (A-Z) Name (Z-A) Size (0-9) Size (9-0) Resolutio…" at bounding box center [1463, 167] width 180 height 26
click at [1467, 158] on select "Newest first Oldest first Name (A-Z) Name (Z-A) Size (0-9) Size (9-0) Resolutio…" at bounding box center [1463, 167] width 180 height 26
click at [1503, 349] on div "sitejet_ready-sqKhZ1_9RrnA8Qjadl-Cyw.zip sitejet_ready-sqKhZ1_9RrnA8Qjadl-Cyw.z…" at bounding box center [1461, 338] width 154 height 26
